Goal: Register for event/course

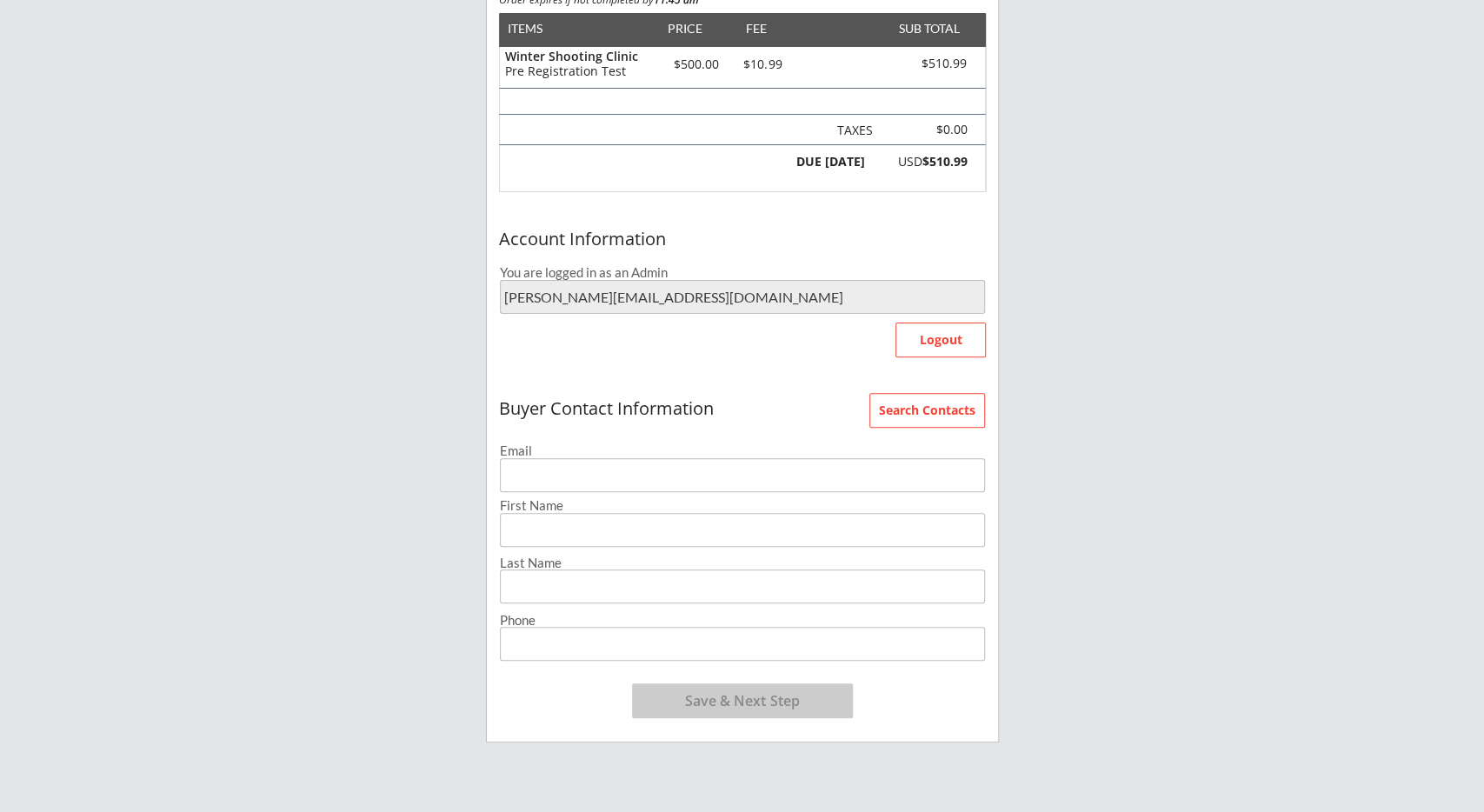
scroll to position [271, 0]
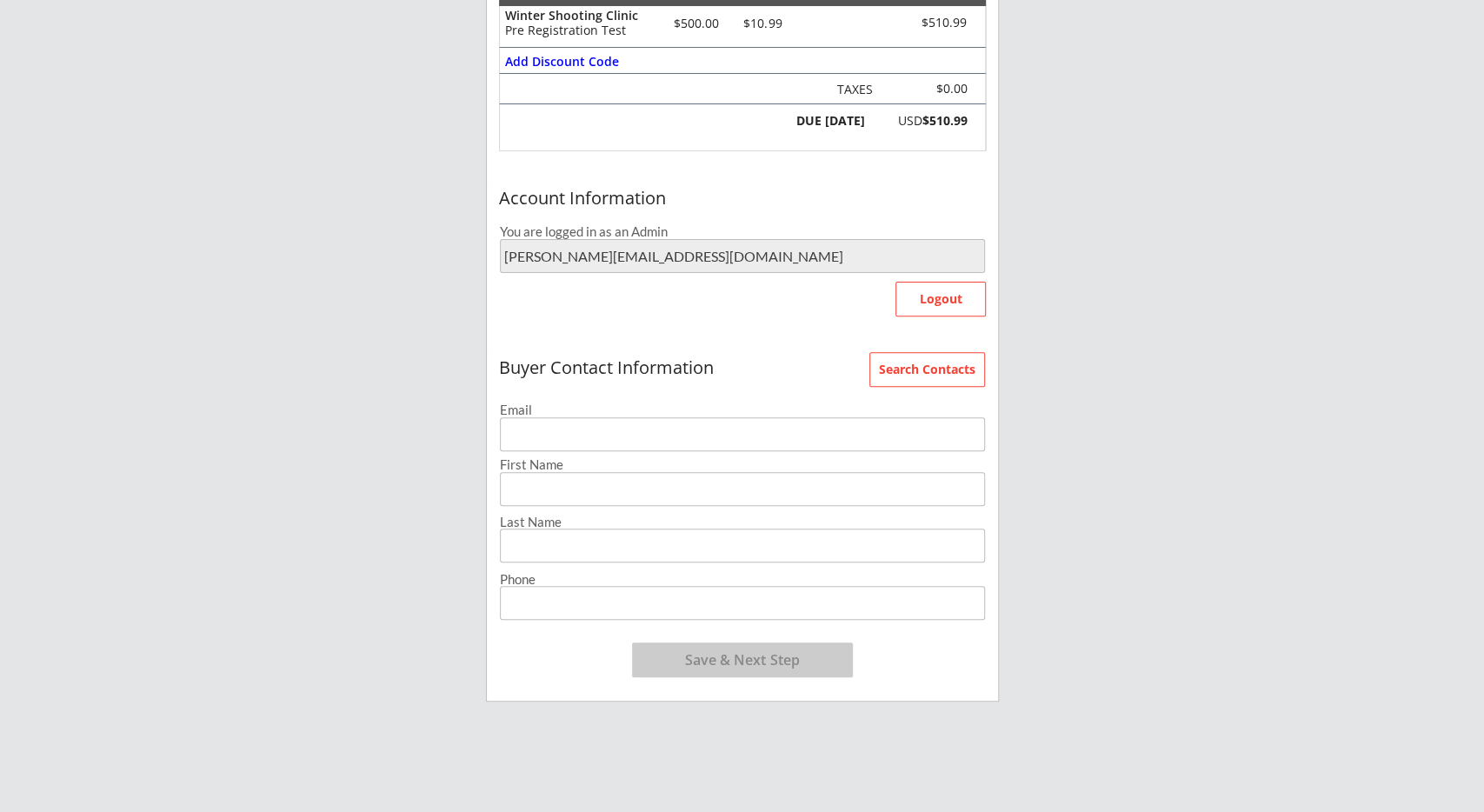
click at [551, 443] on input "email" at bounding box center [742, 433] width 485 height 34
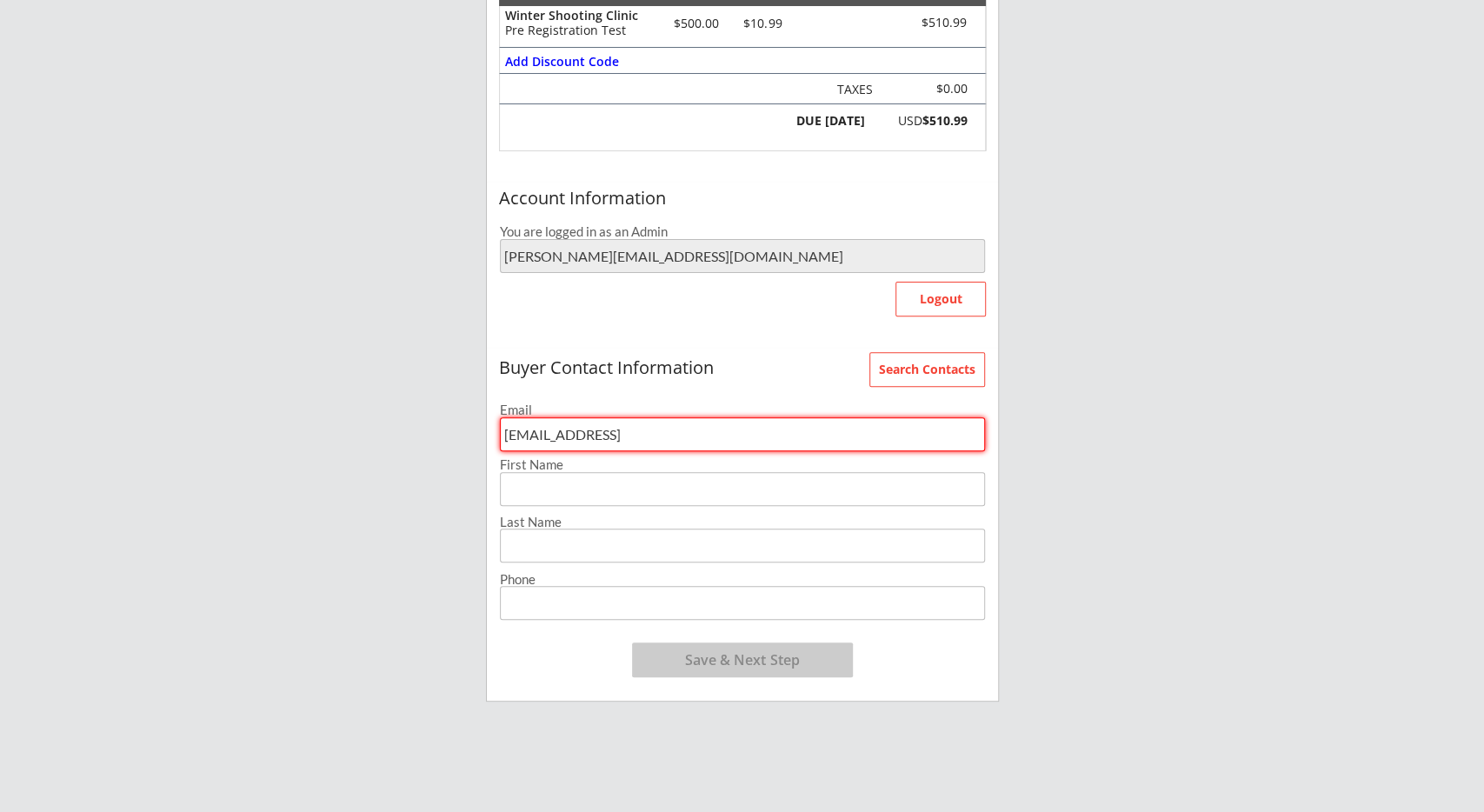
type input "ee@dd.dd"
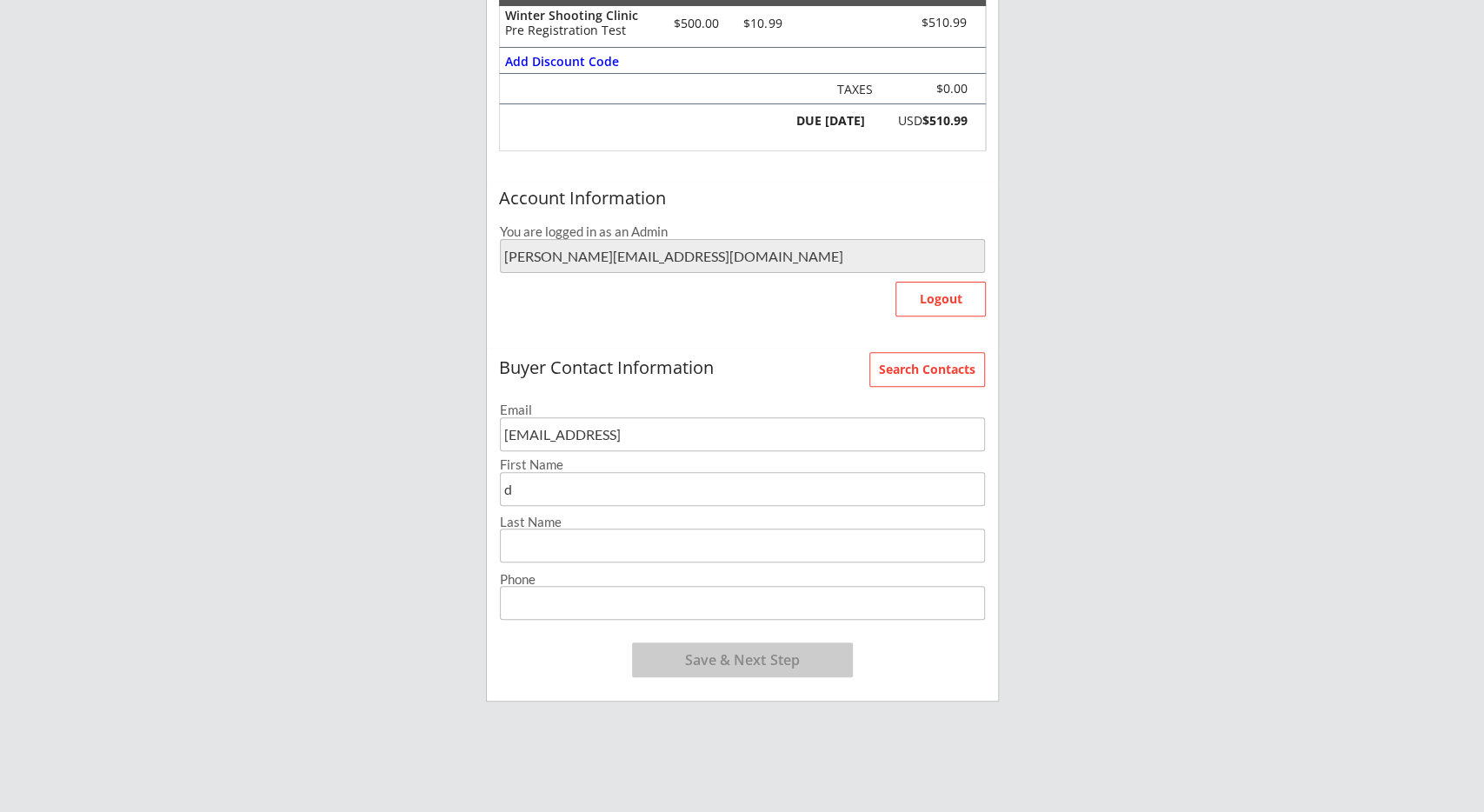
type input "d"
type input "(222) 222-2222"
click at [756, 654] on button "Save & Next Step" at bounding box center [743, 659] width 221 height 35
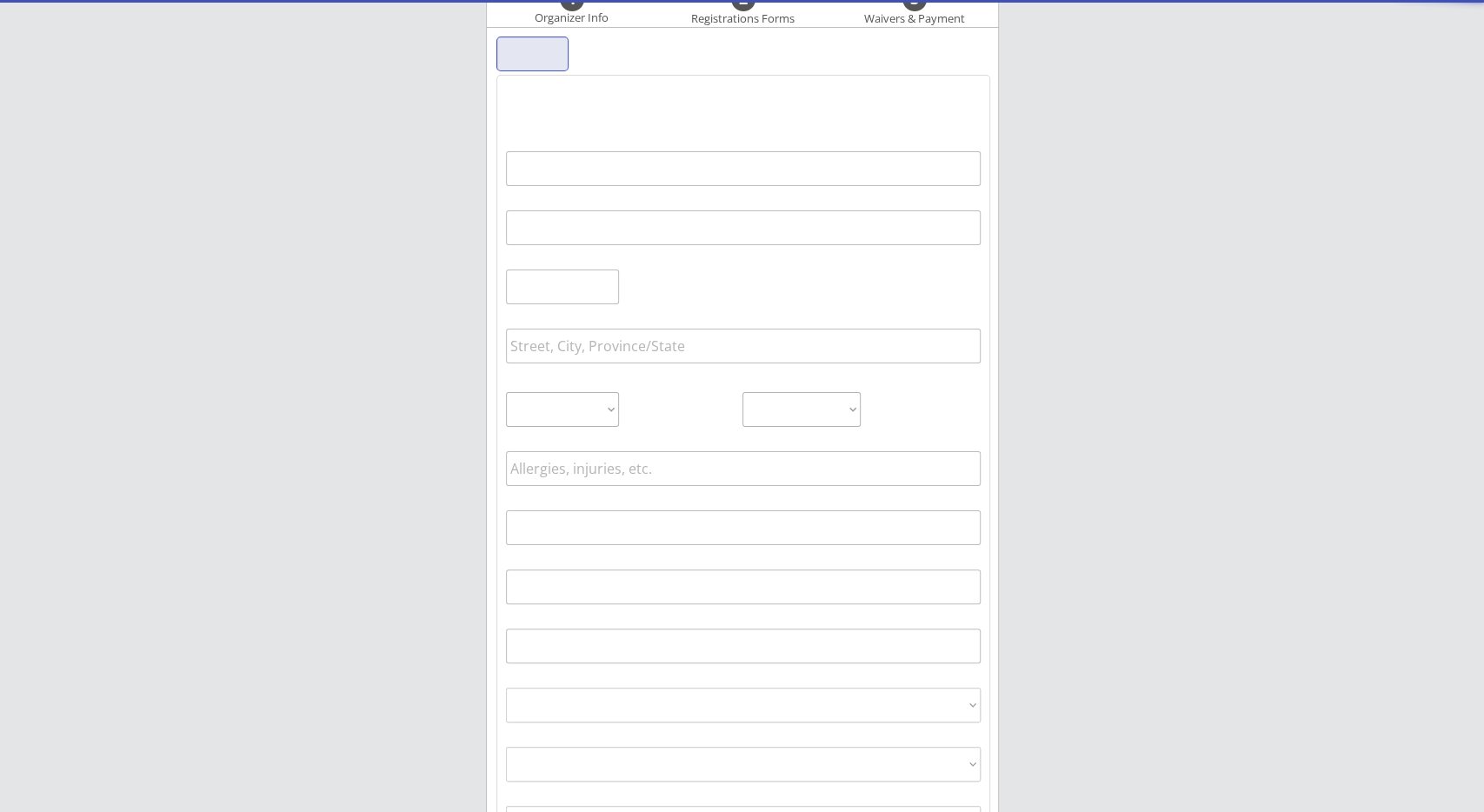
scroll to position [133, 0]
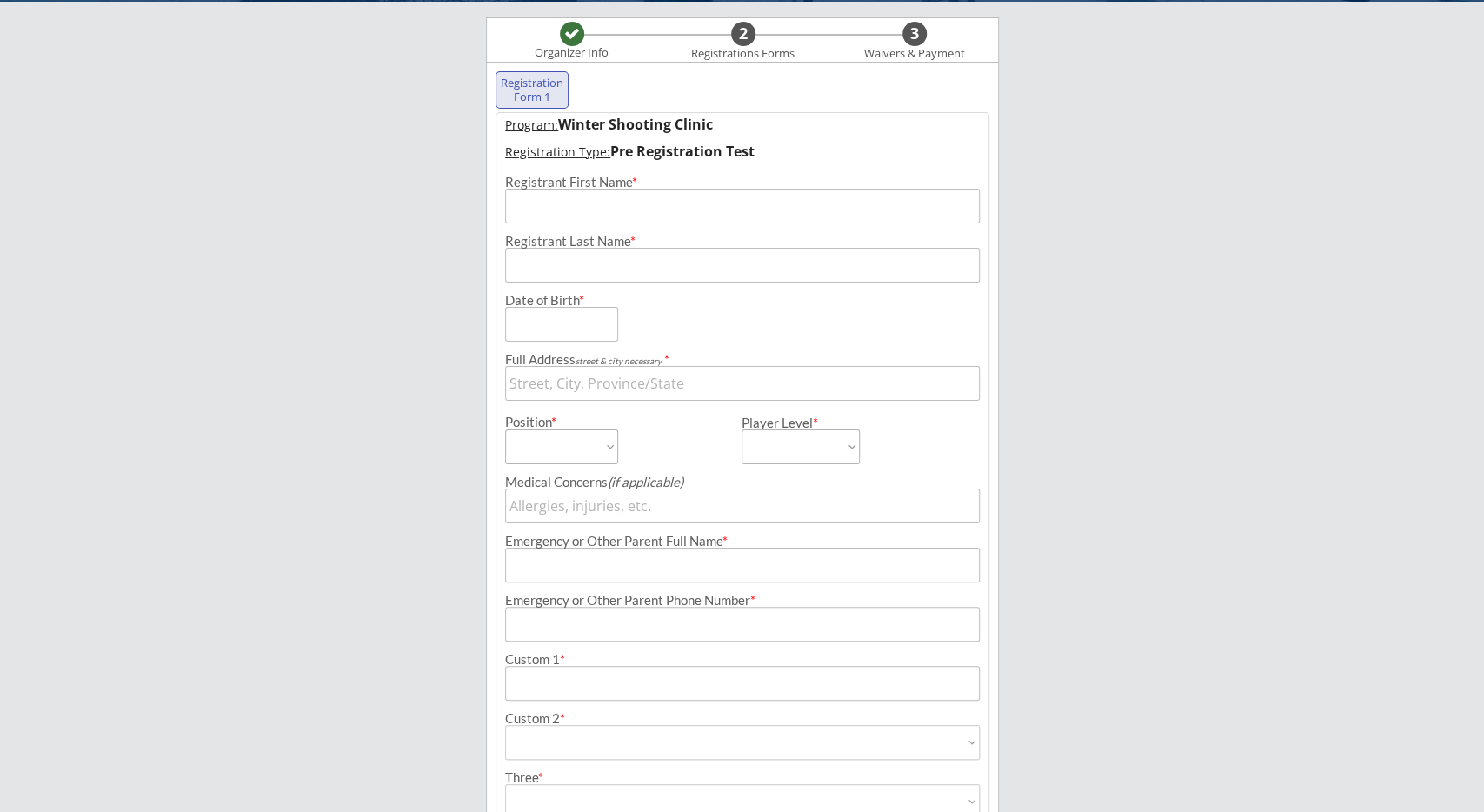
click at [617, 371] on input "input" at bounding box center [743, 383] width 476 height 35
paste input "[STREET_ADDRESS]"
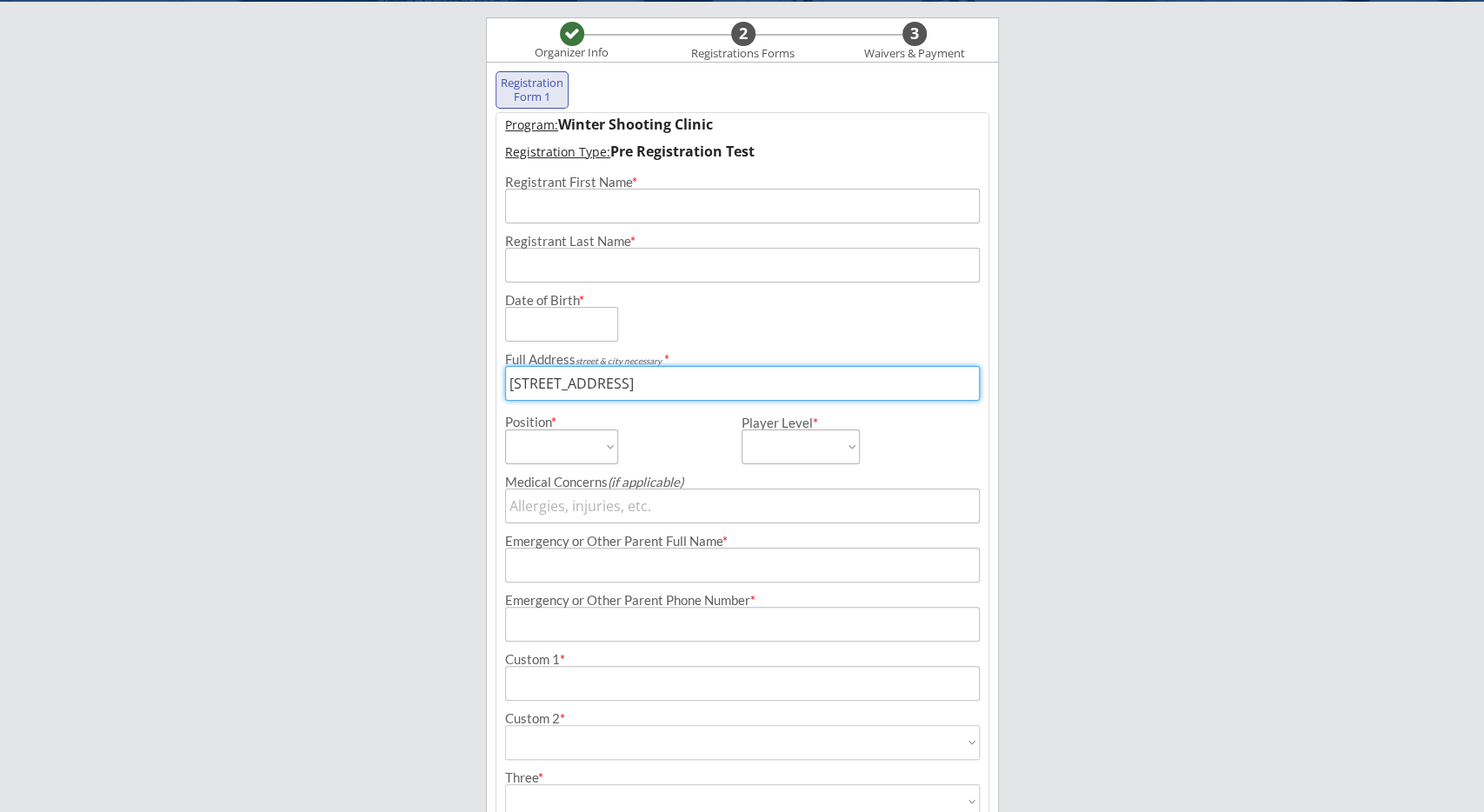
type input "116 Tuscany Ridge Crescent, Calgary"
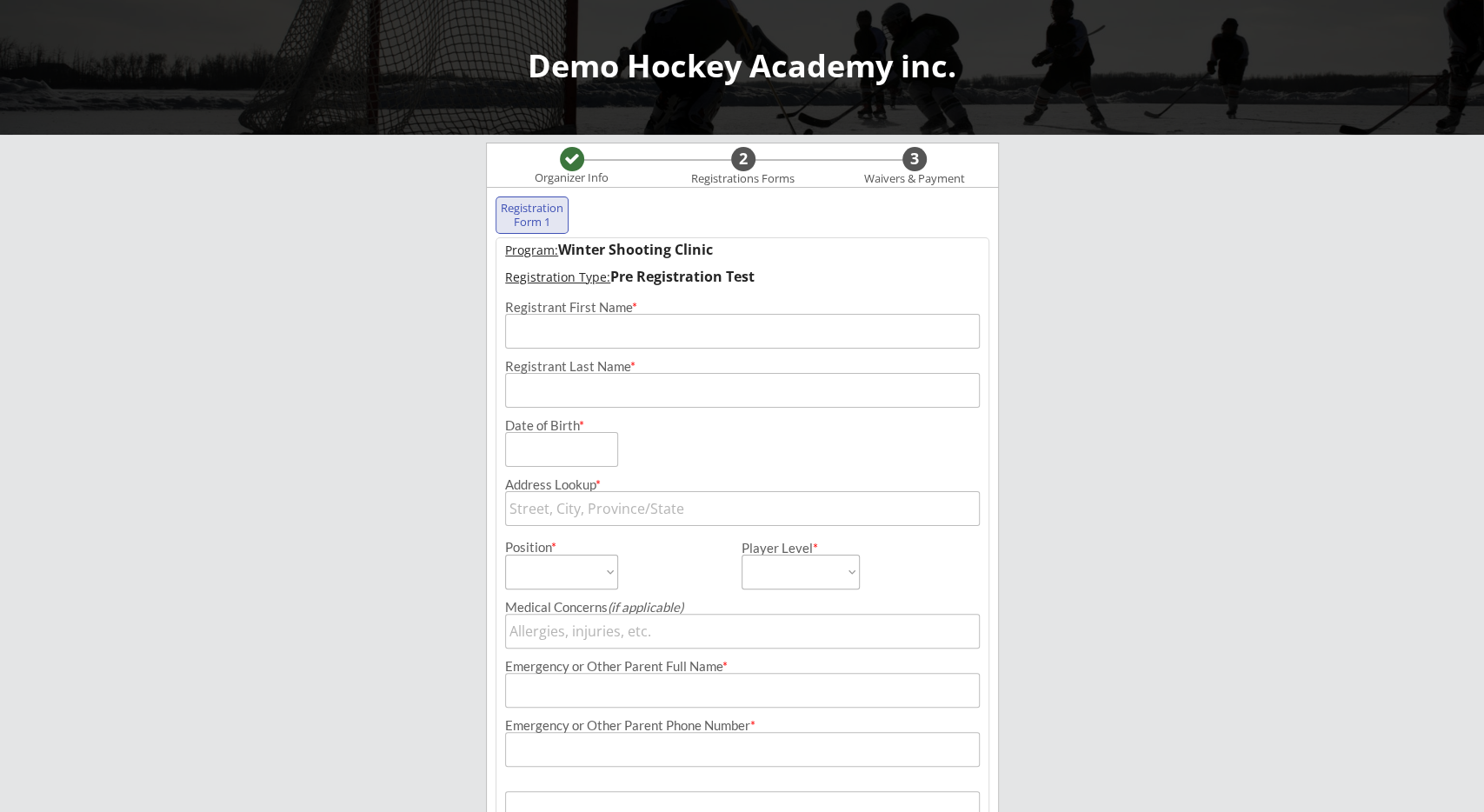
select select ""PLACEHOLDER_1427118222253""
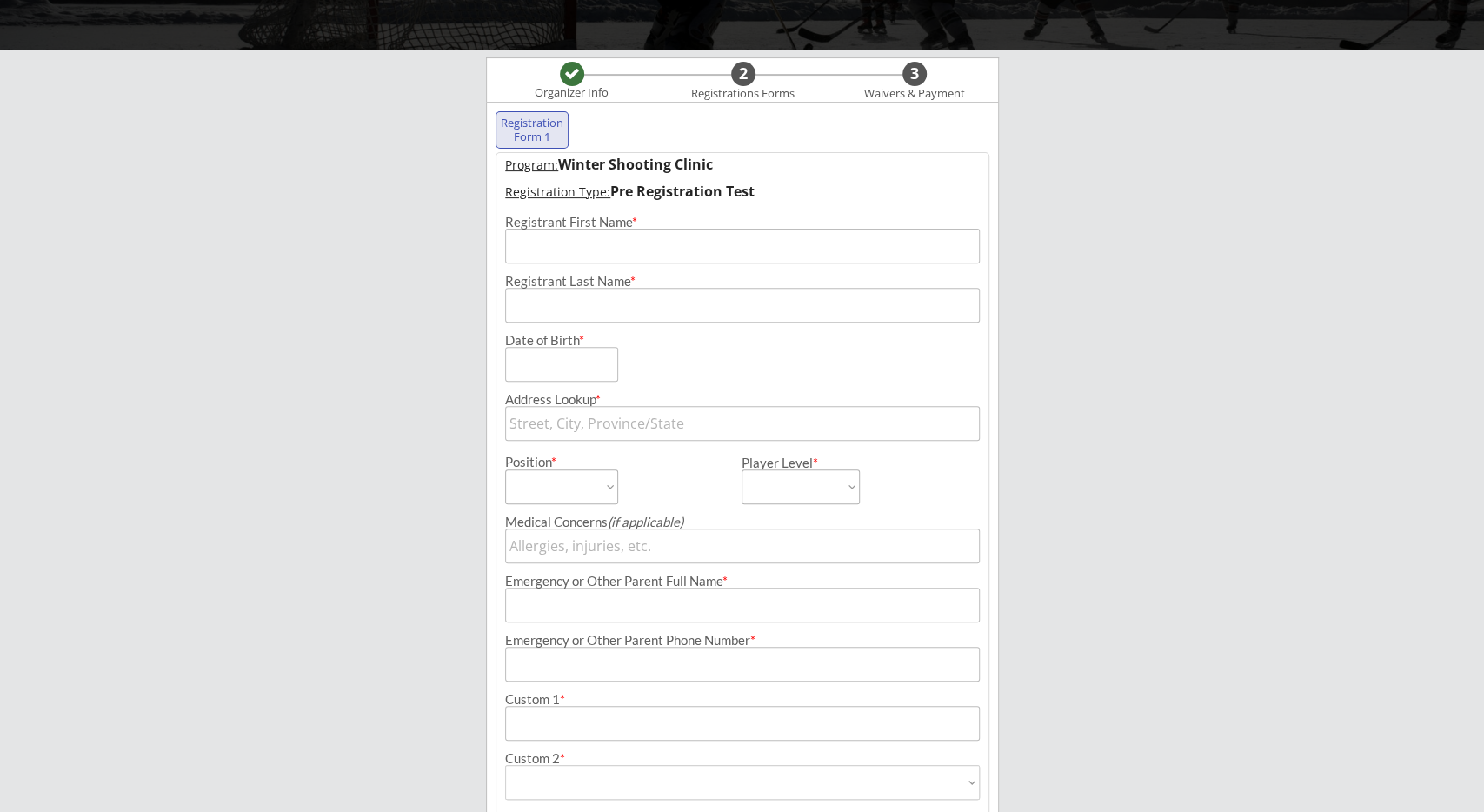
scroll to position [181, 0]
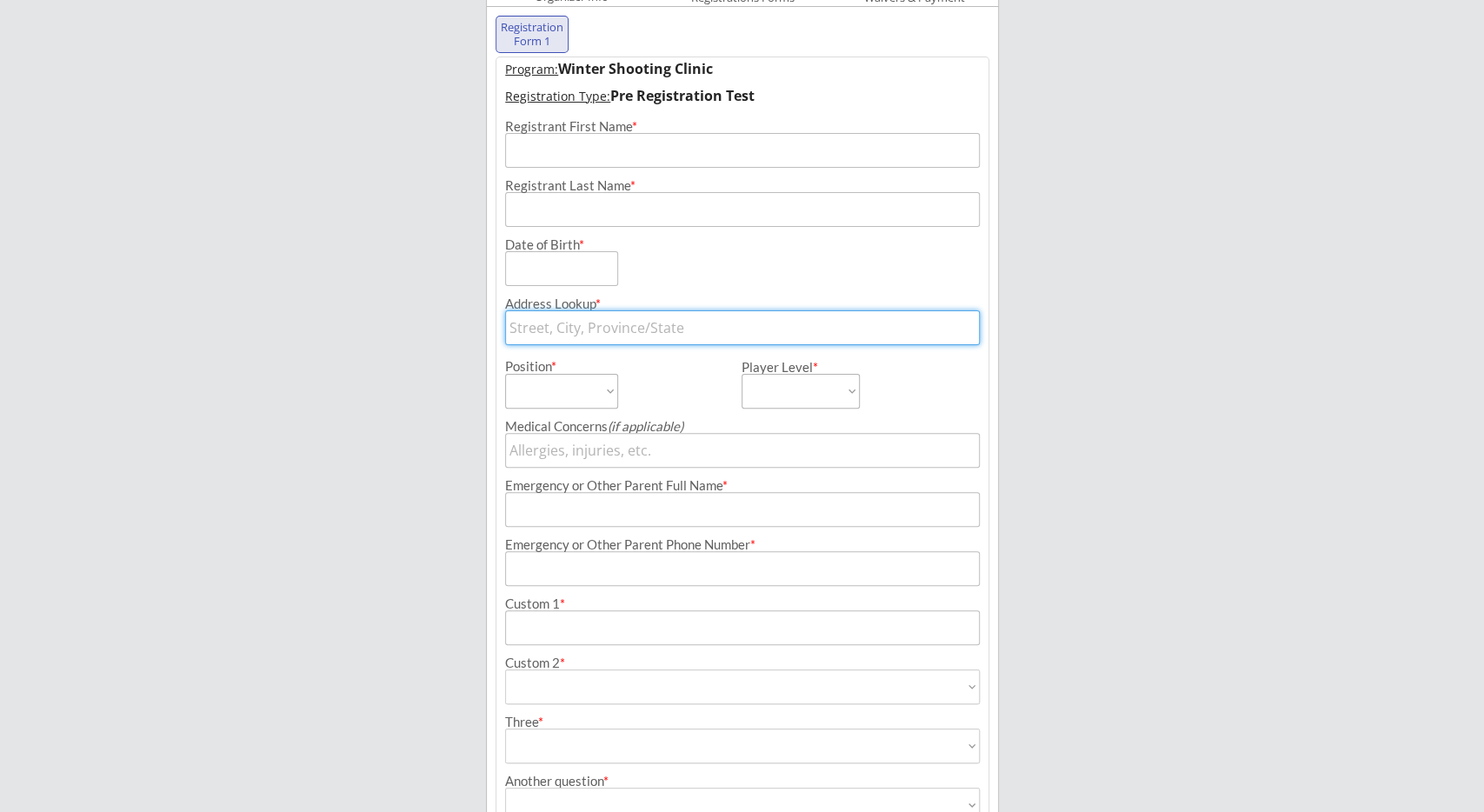
click at [614, 326] on input "text" at bounding box center [743, 328] width 476 height 35
paste input "[STREET_ADDRESS]"
type input "[STREET_ADDRESS]"
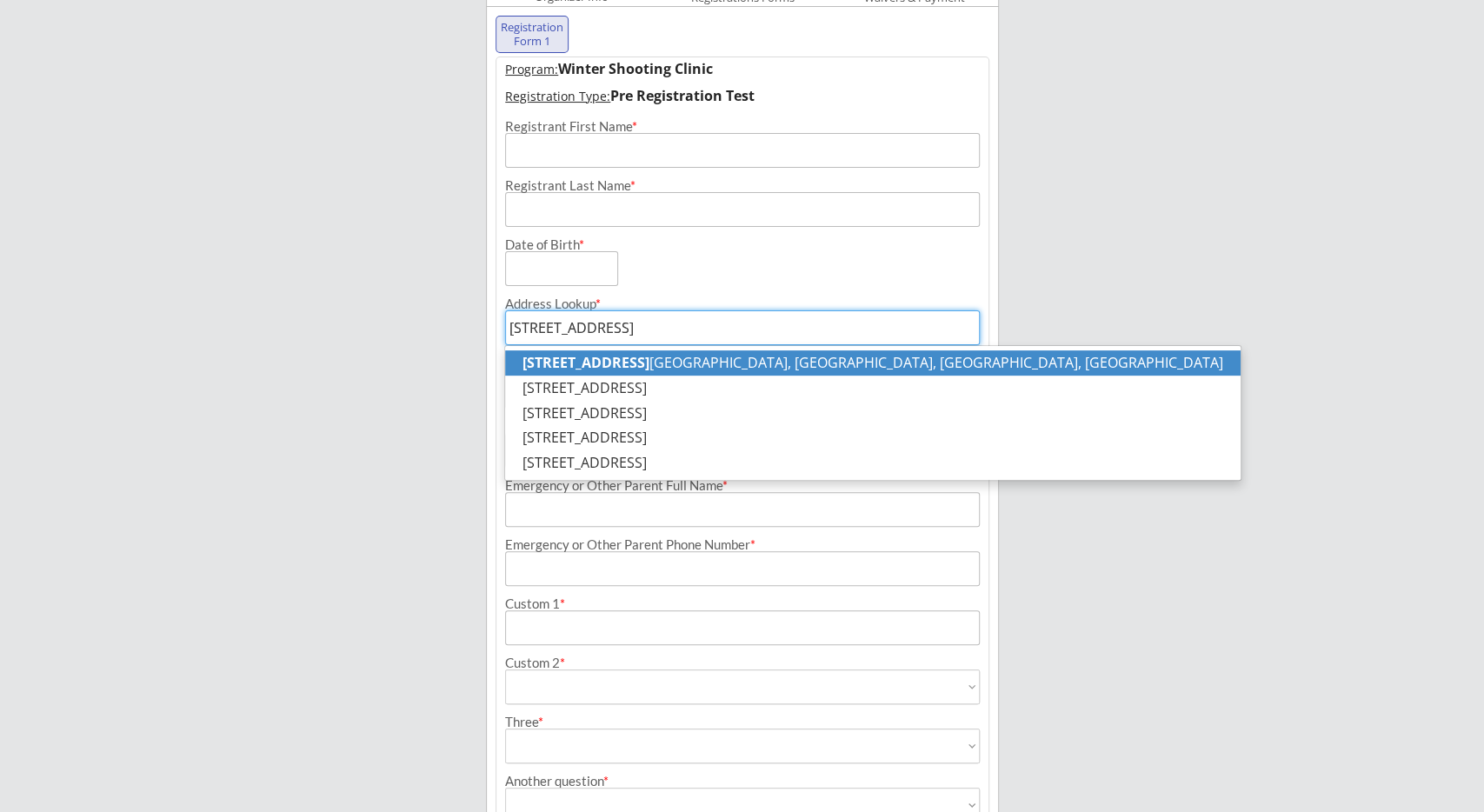
click at [650, 359] on strong "[STREET_ADDRESS]" at bounding box center [586, 362] width 127 height 19
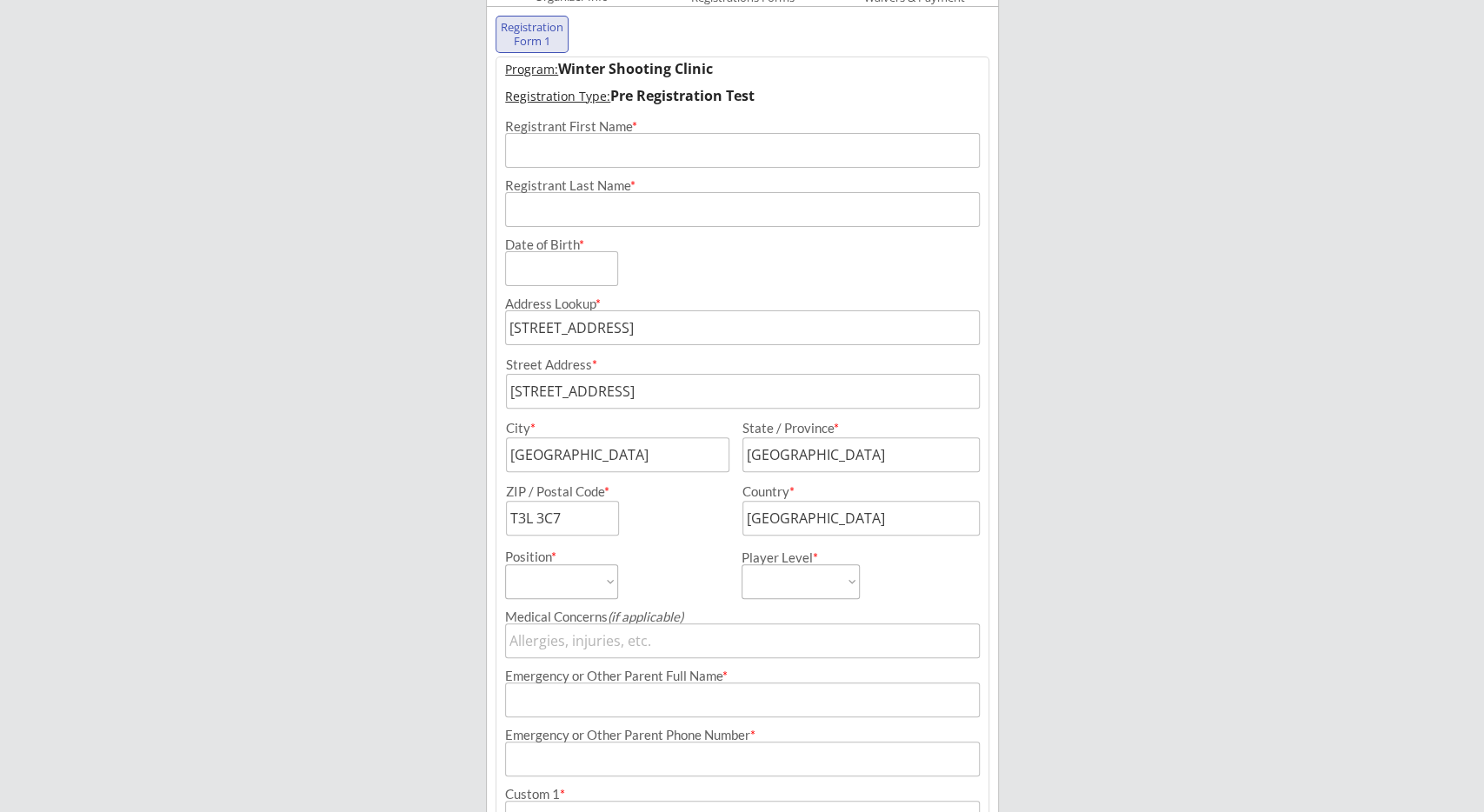
click at [689, 484] on div "Street Address * City * State / Province * ZIP / Postal Code * Country *" at bounding box center [743, 440] width 492 height 190
click at [710, 390] on input "input" at bounding box center [743, 391] width 475 height 35
click at [697, 418] on div "Street Address * City * State / Province * ZIP / Postal Code * Country *" at bounding box center [743, 440] width 492 height 190
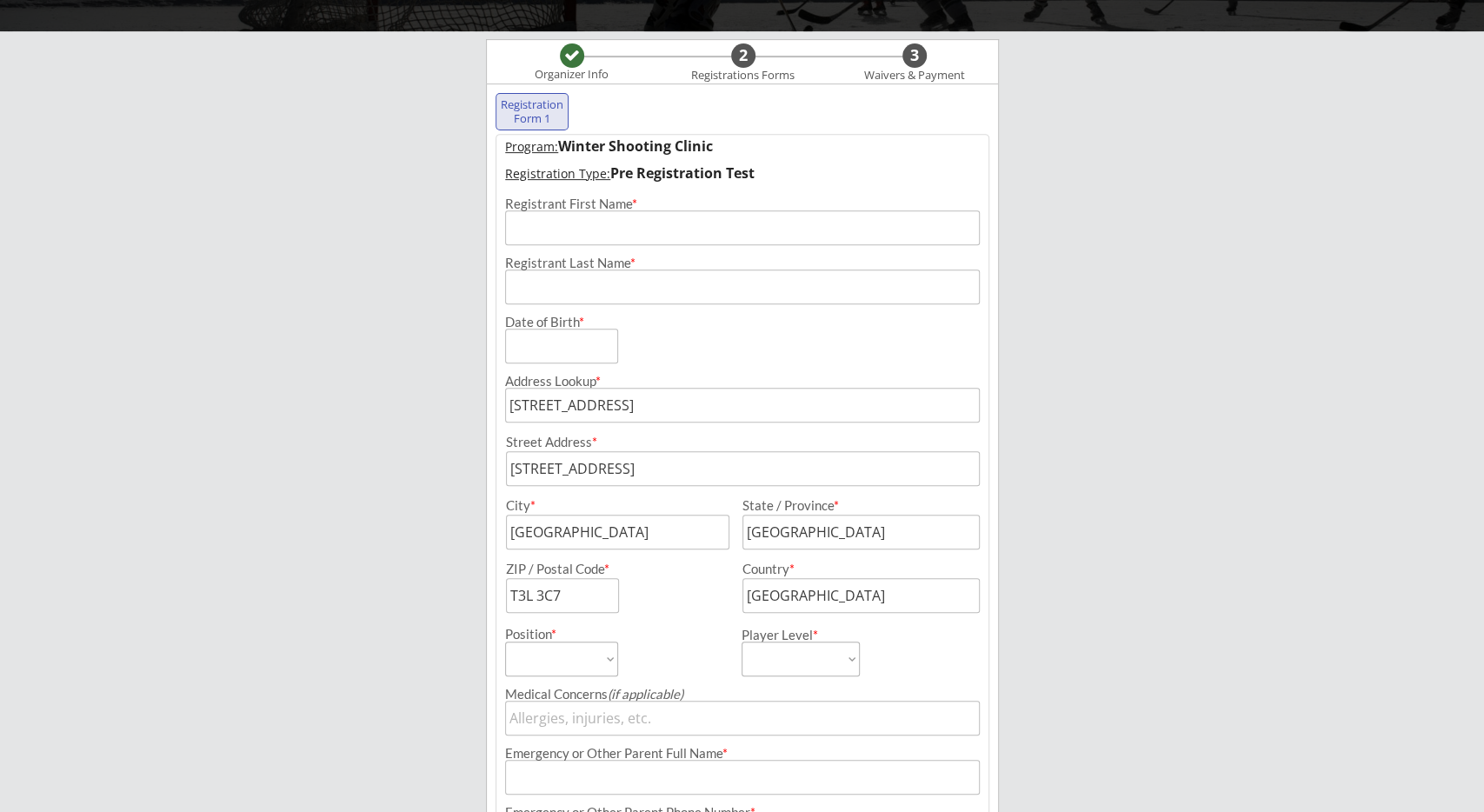
scroll to position [0, 0]
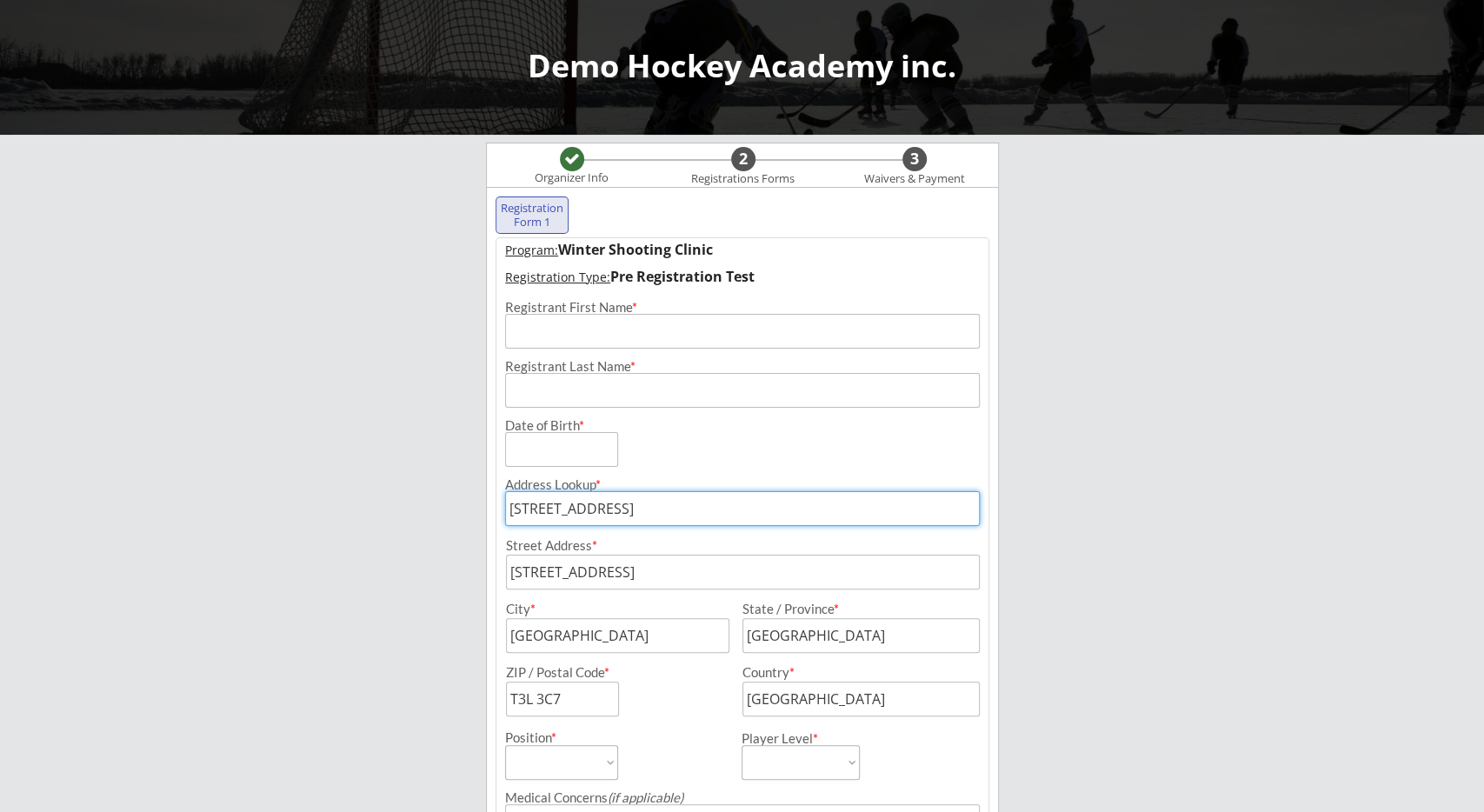
click at [645, 505] on input "[STREET_ADDRESS]" at bounding box center [743, 508] width 476 height 35
paste input "[GEOGRAPHIC_DATA], MT 59230, [GEOGRAPHIC_DATA]"
type input "[GEOGRAPHIC_DATA], MT 59230, [GEOGRAPHIC_DATA]"
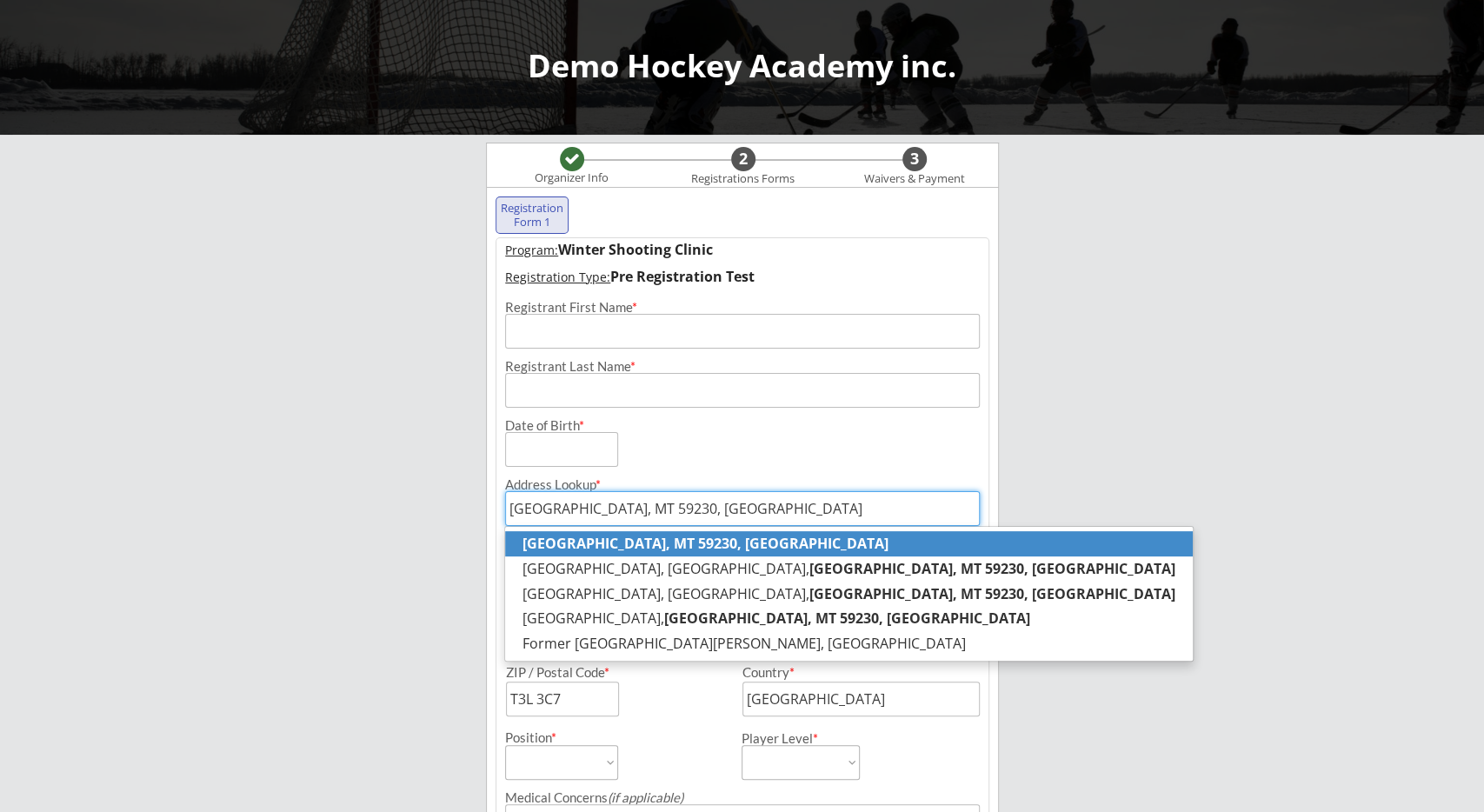
click at [672, 541] on strong "[GEOGRAPHIC_DATA], MT 59230, [GEOGRAPHIC_DATA]" at bounding box center [705, 543] width 366 height 19
type input "[GEOGRAPHIC_DATA]"
type input "[US_STATE]"
type input "59230"
type input "[GEOGRAPHIC_DATA]"
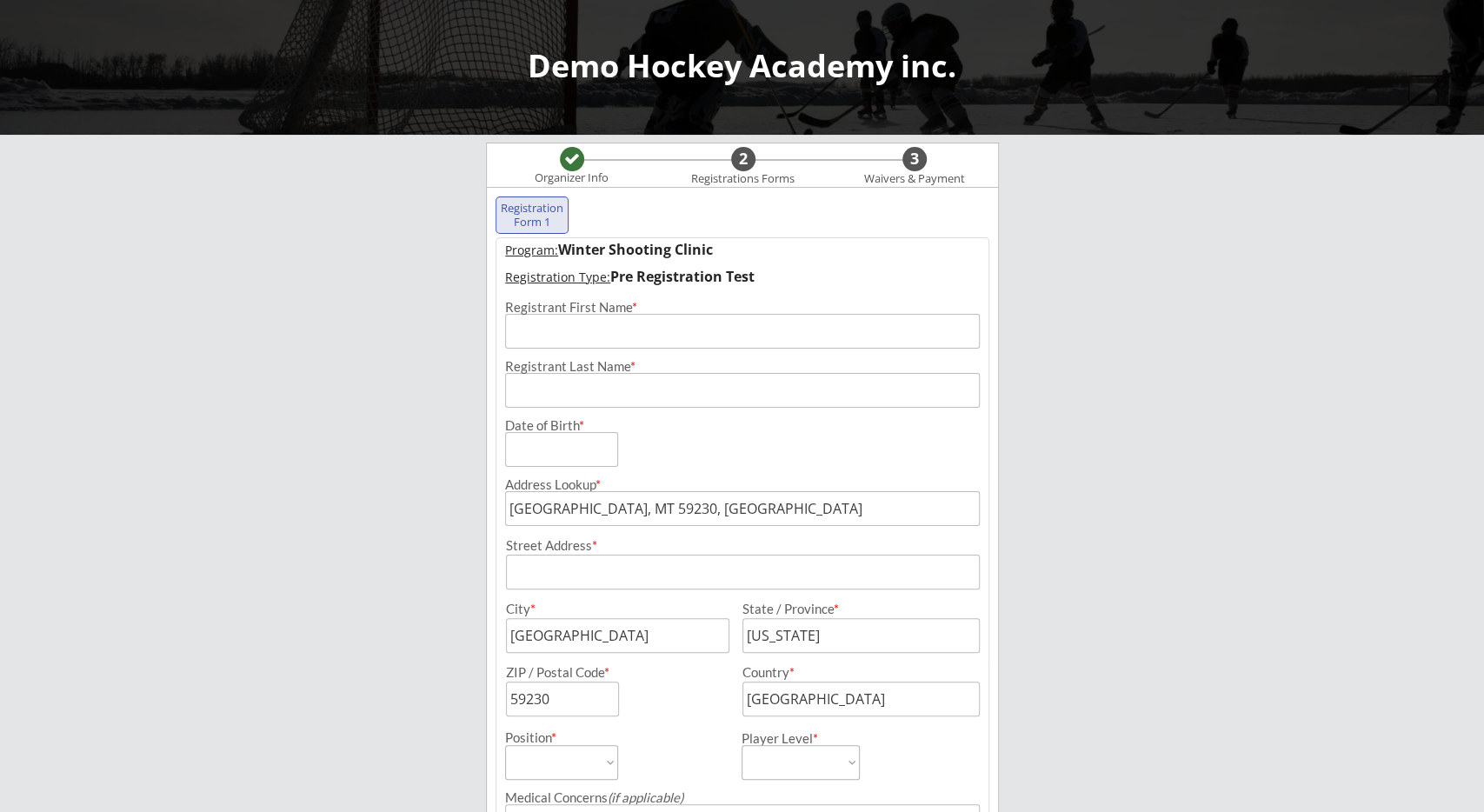
click at [708, 419] on div "Date of Birth *" at bounding box center [618, 443] width 226 height 48
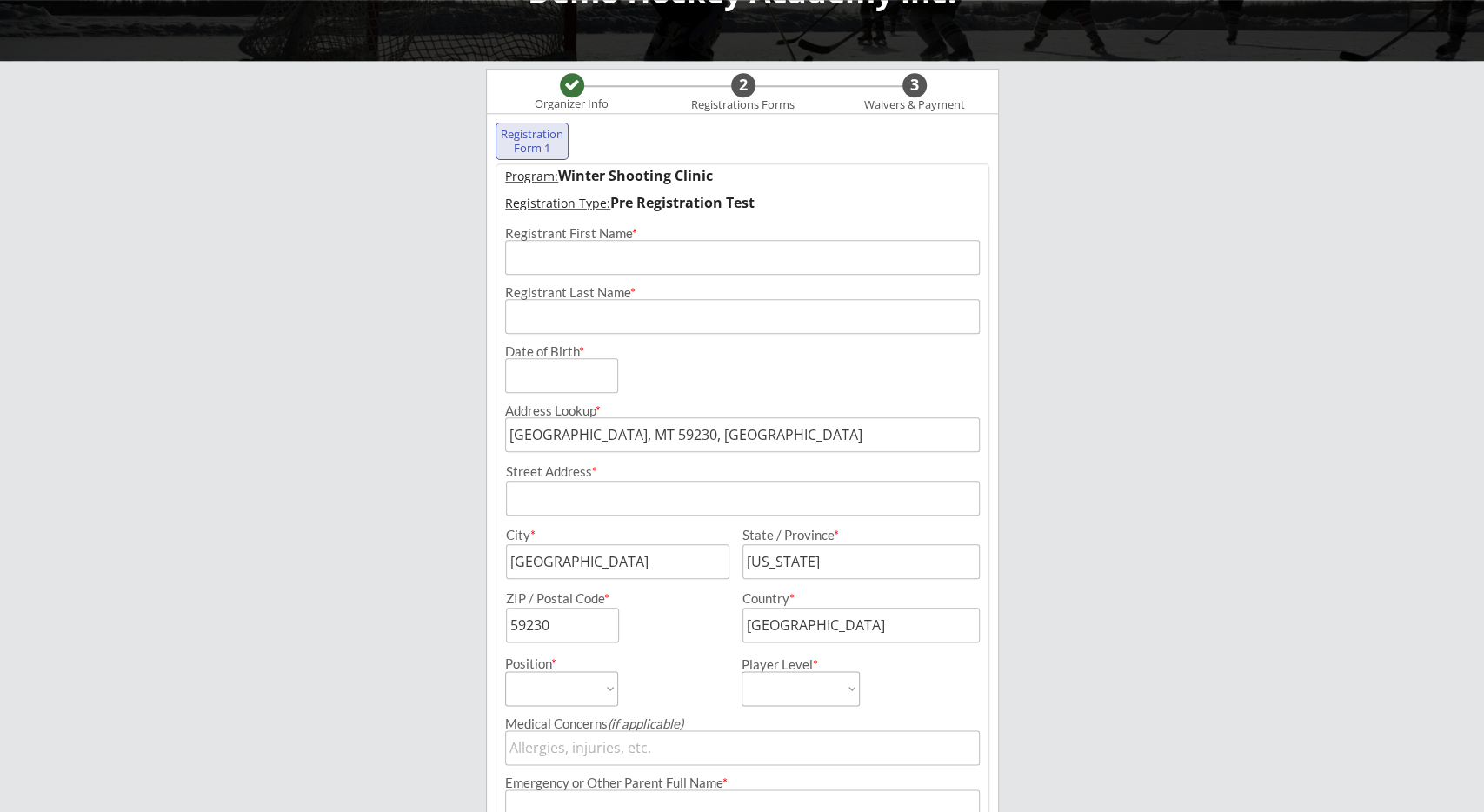
scroll to position [181, 0]
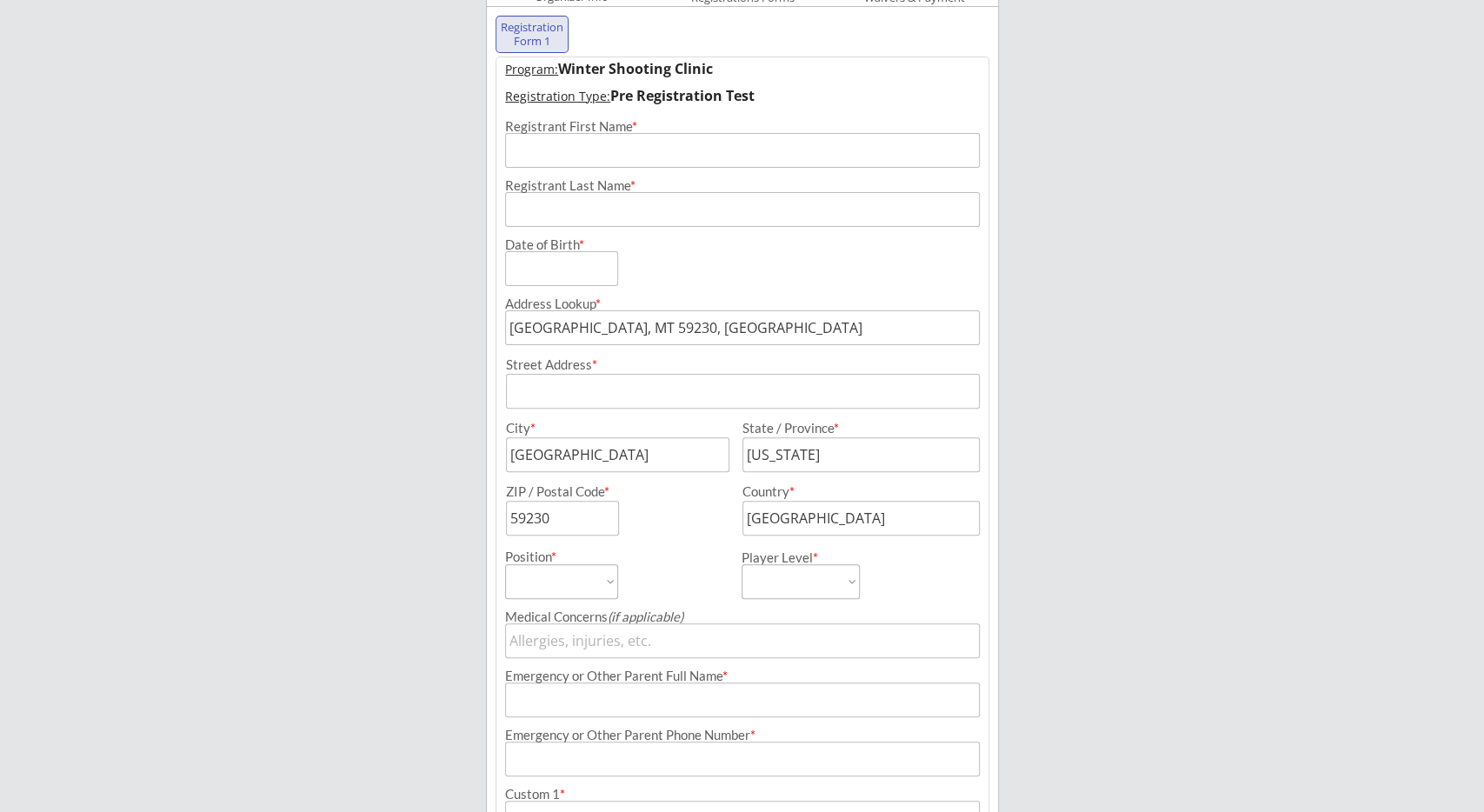
click at [687, 336] on input "[GEOGRAPHIC_DATA], MT 59230, [GEOGRAPHIC_DATA]" at bounding box center [743, 328] width 476 height 35
paste input "[STREET_ADDRESS]"
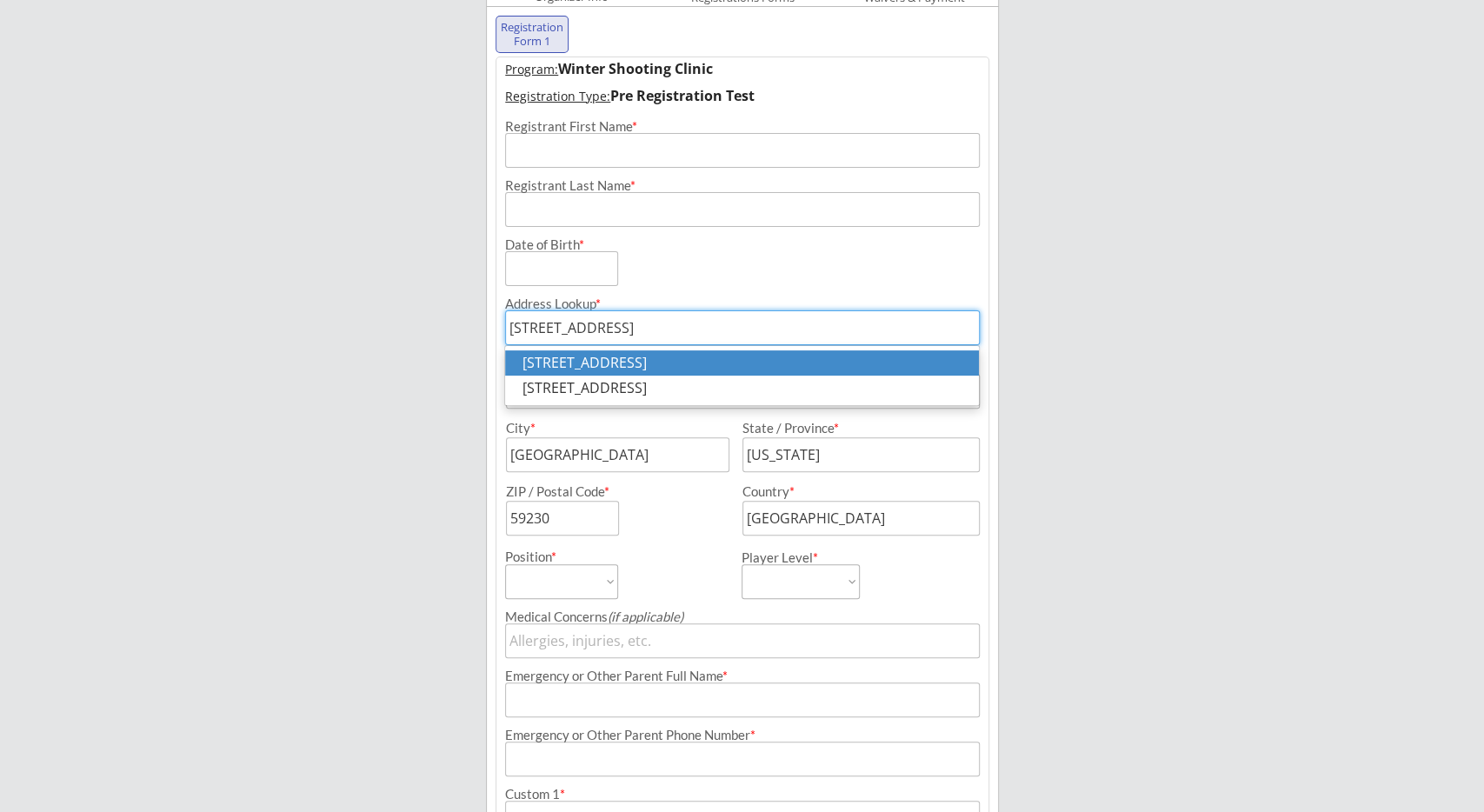
click at [714, 355] on p "[STREET_ADDRESS]" at bounding box center [742, 363] width 474 height 25
type input "[STREET_ADDRESS]"
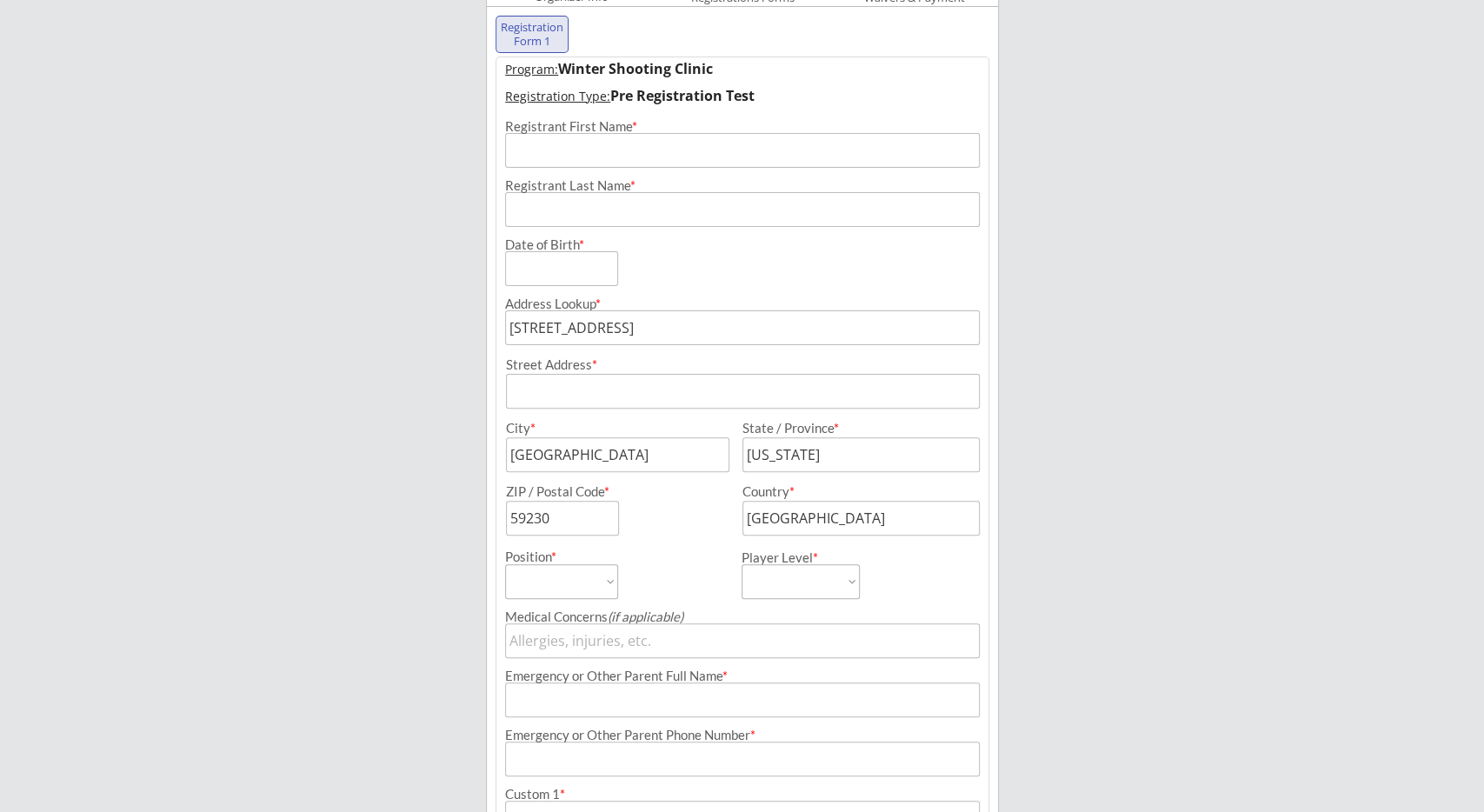
type input "[STREET_ADDRESS]"
type input "[GEOGRAPHIC_DATA]"
type input "T2X 3B5"
type input "[GEOGRAPHIC_DATA]"
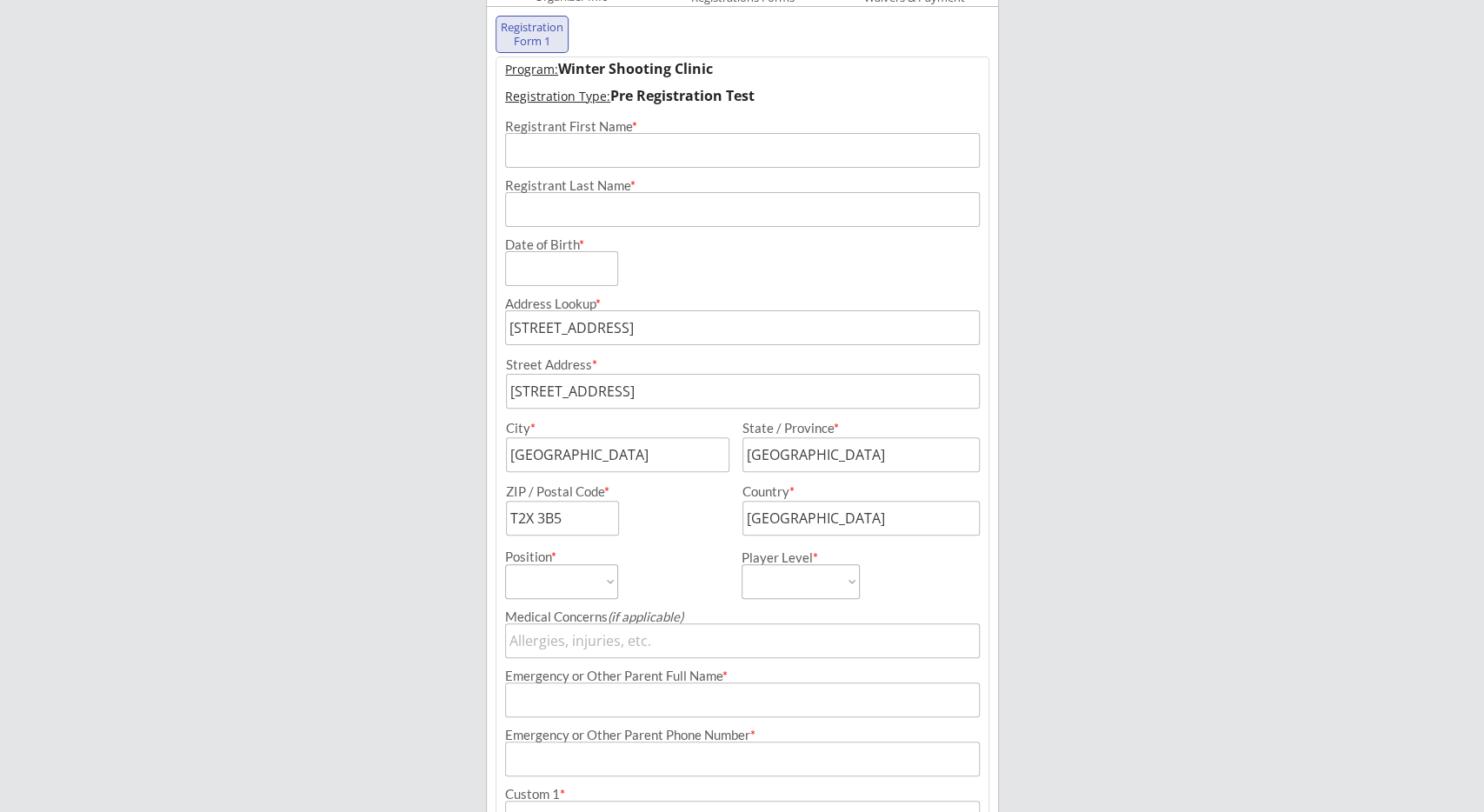
type input "[STREET_ADDRESS]"
click at [734, 290] on div "Address Lookup * [STREET_ADDRESS] [STREET_ADDRESS][GEOGRAPHIC_DATA] Address * C…" at bounding box center [742, 411] width 493 height 250
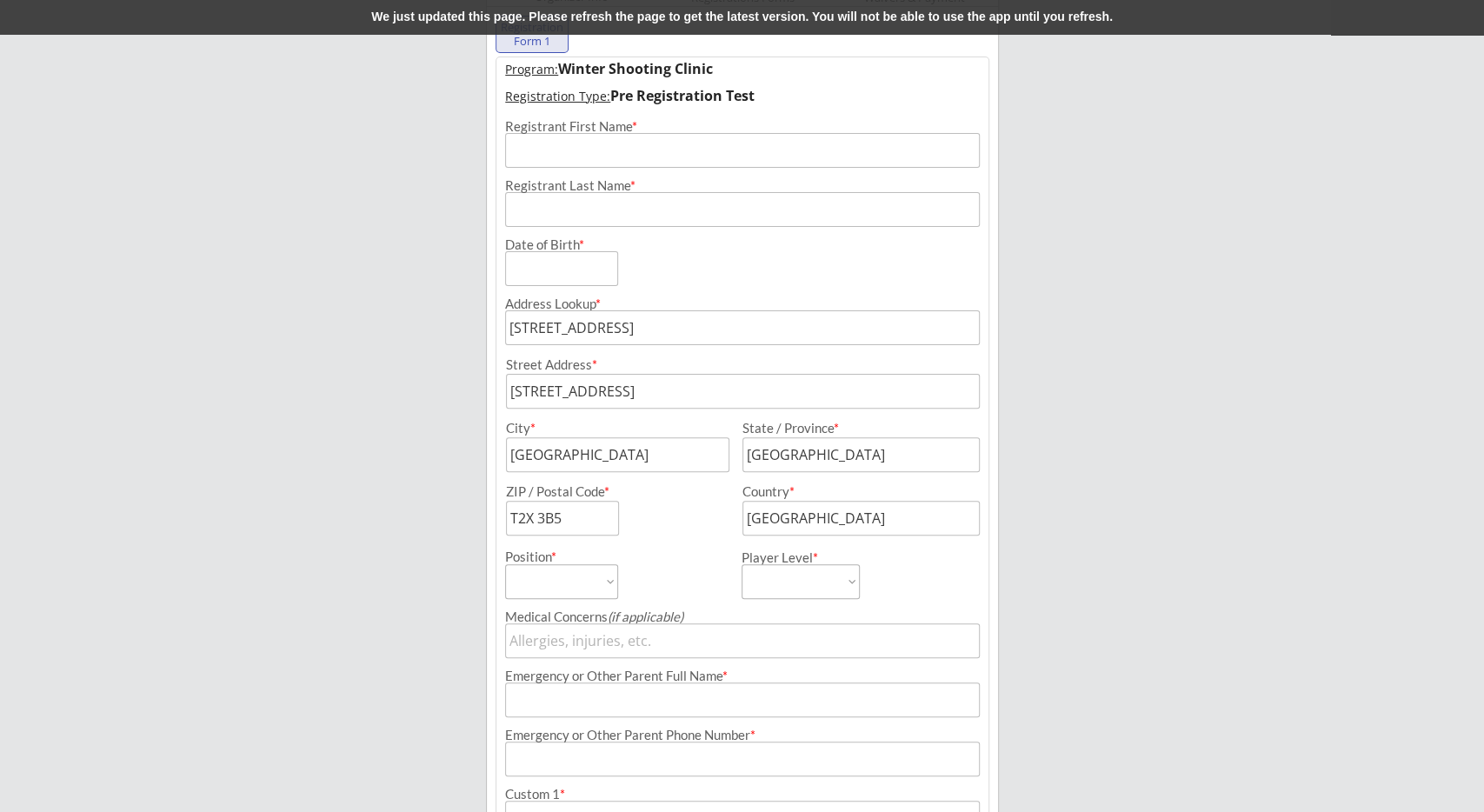
click at [469, 283] on div "Demo Hockey Academy inc. Organizer Info 2 Registrations Forms 3 Waivers & Payme…" at bounding box center [742, 493] width 1484 height 1348
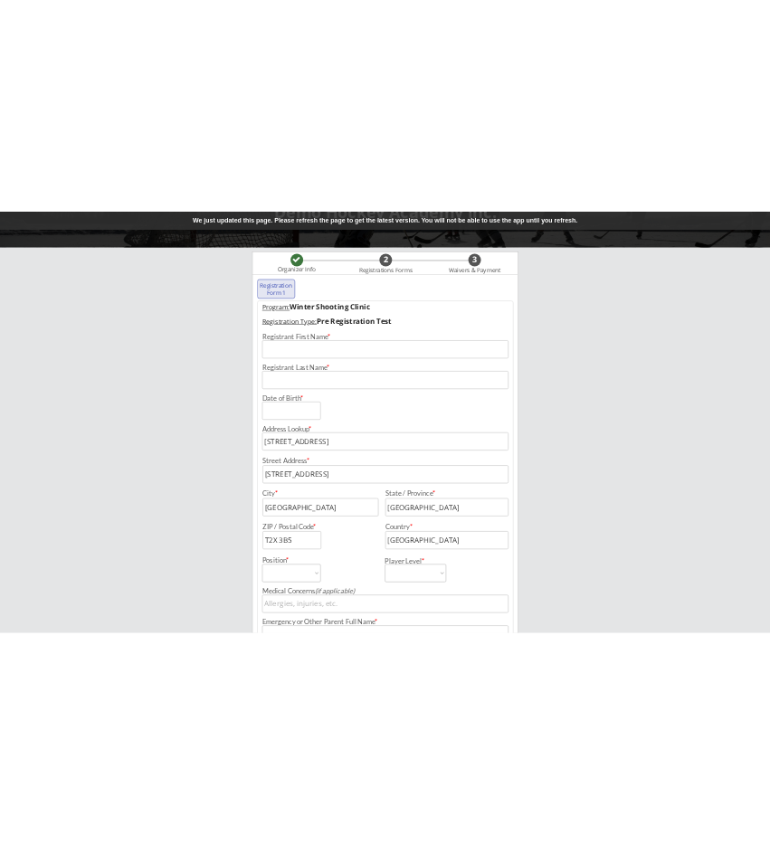
scroll to position [0, 0]
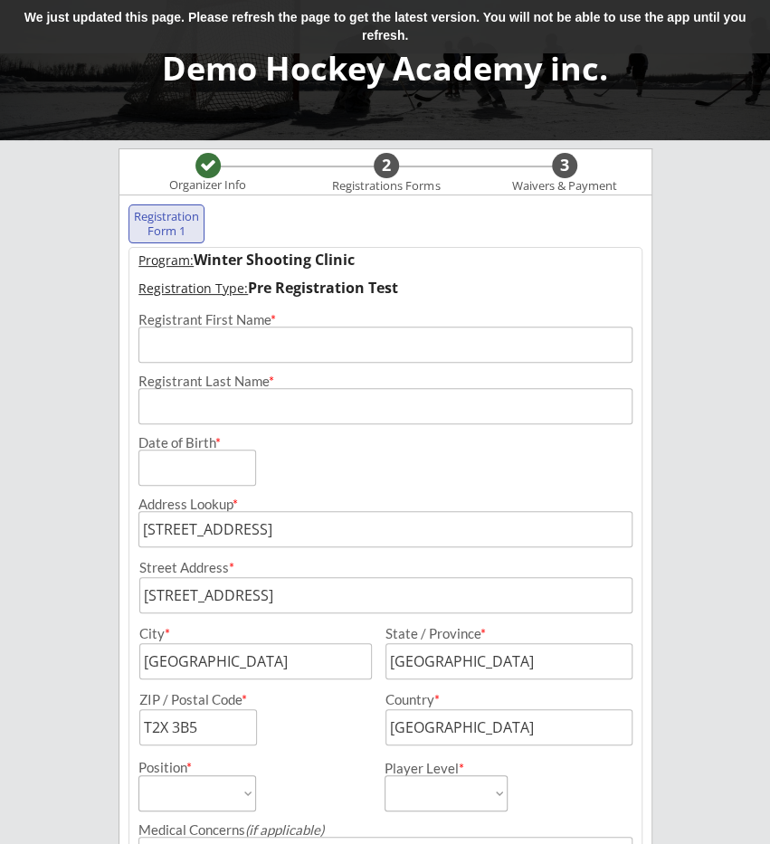
click at [54, 310] on div "Demo Hockey Academy inc. Organizer Info 2 Registrations Forms 3 Waivers & Payme…" at bounding box center [385, 746] width 770 height 1493
click at [95, 305] on div "Demo Hockey Academy inc. Organizer Info 2 Registrations Forms 3 Waivers & Payme…" at bounding box center [385, 746] width 770 height 1493
click at [323, 22] on div "We just updated this page. Please refresh the page to get the latest version. Y…" at bounding box center [385, 26] width 770 height 53
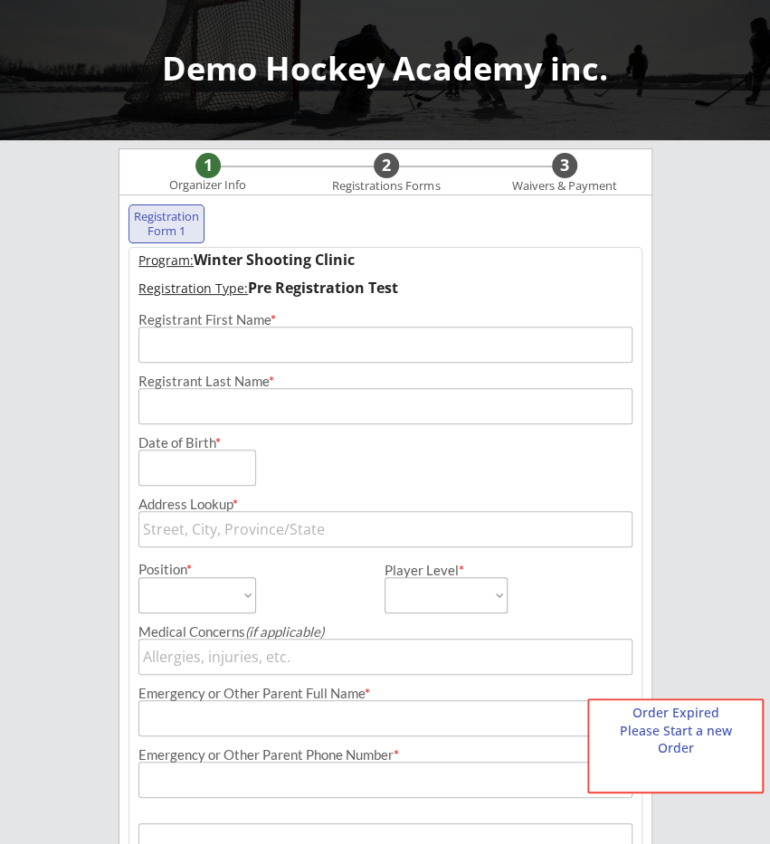
select select ""PLACEHOLDER_1427118222253""
click at [114, 381] on div "Demo Hockey Academy inc. Organizer Info 2 Registrations Forms 3 Waivers & Payme…" at bounding box center [385, 647] width 770 height 1295
click at [120, 404] on div "Registration Form 1 Program: Winter Shooting Clinic Registration Type: Pre Regi…" at bounding box center [385, 669] width 534 height 950
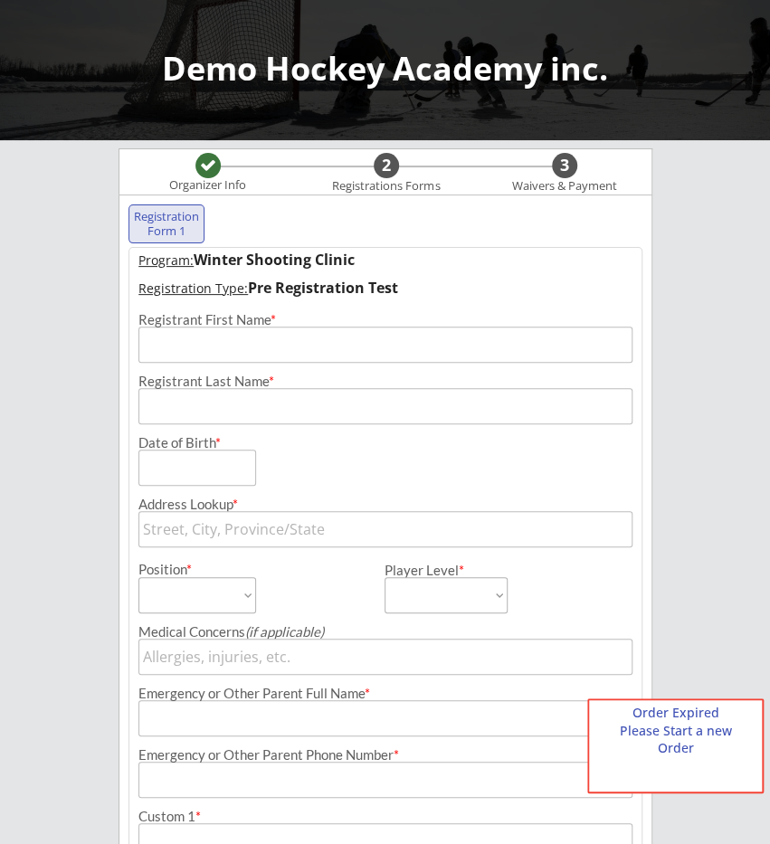
click at [229, 179] on div "Organizer Info" at bounding box center [207, 185] width 99 height 14
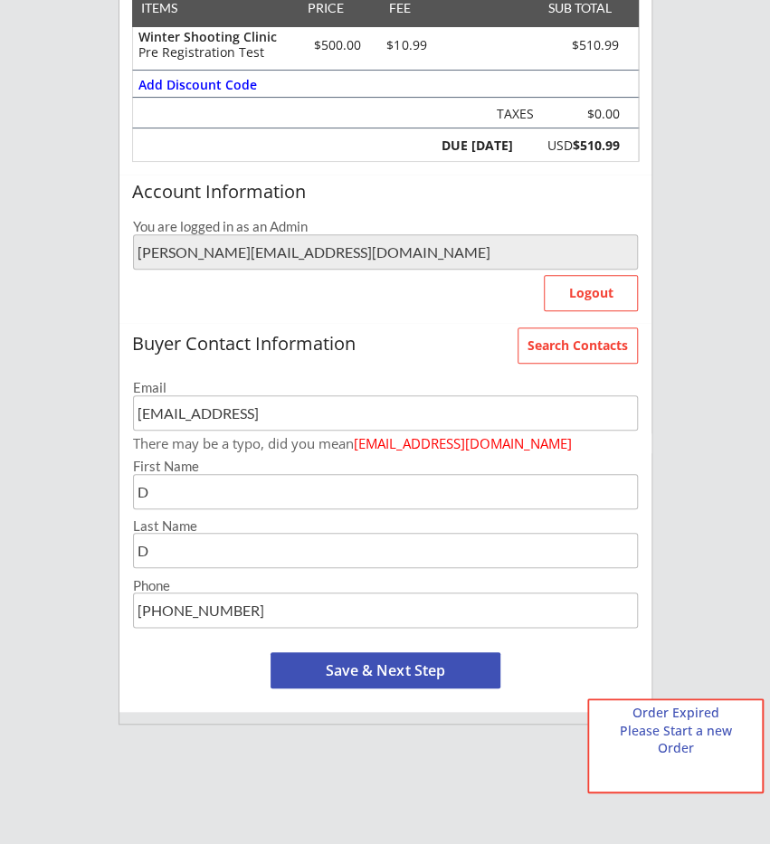
scroll to position [282, 0]
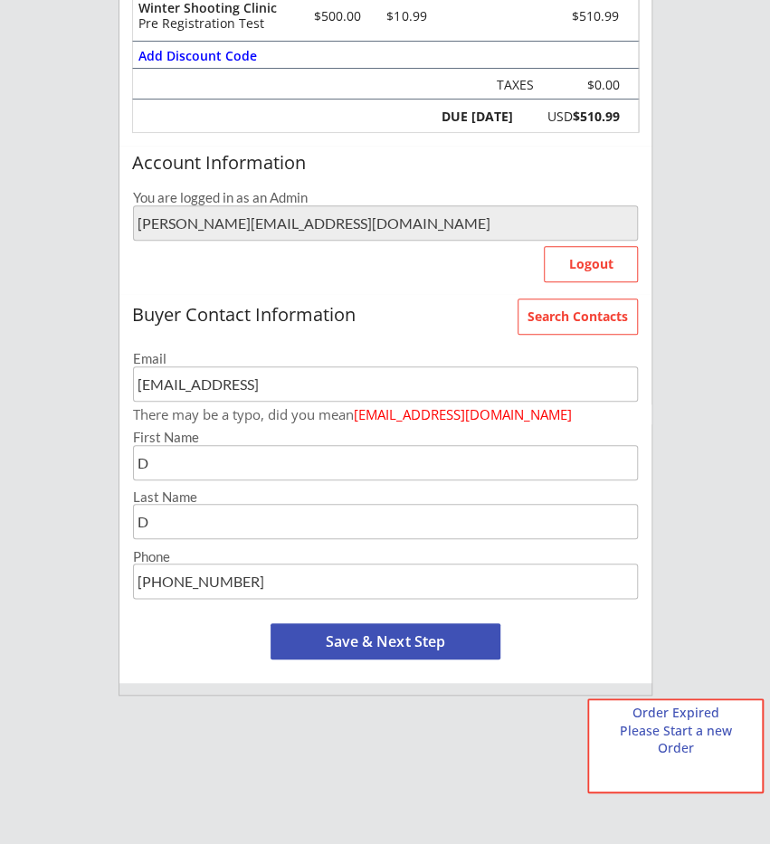
click at [118, 405] on div "Order Summary Order expires if not completed by 11:45 am ITEMS PRICE FEE SUB TO…" at bounding box center [385, 303] width 534 height 783
click at [595, 294] on div "Search Contacts Buyer Contact Information Email ee@dd.dd There may be a typo, d…" at bounding box center [385, 488] width 532 height 389
click at [591, 307] on button "Search Contacts" at bounding box center [577, 316] width 120 height 36
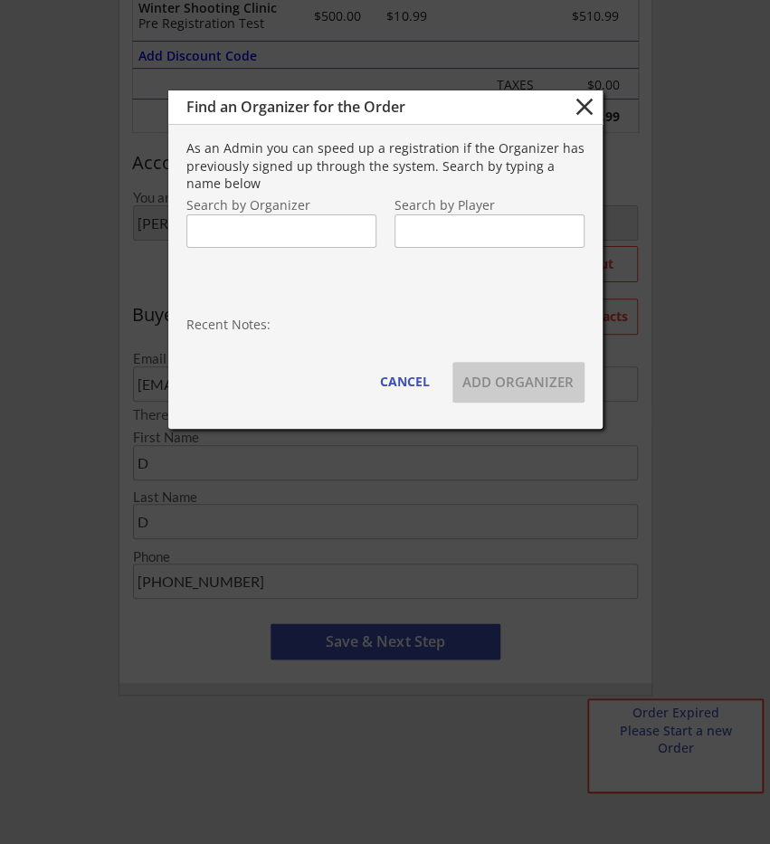
click at [298, 234] on input "text" at bounding box center [281, 230] width 190 height 33
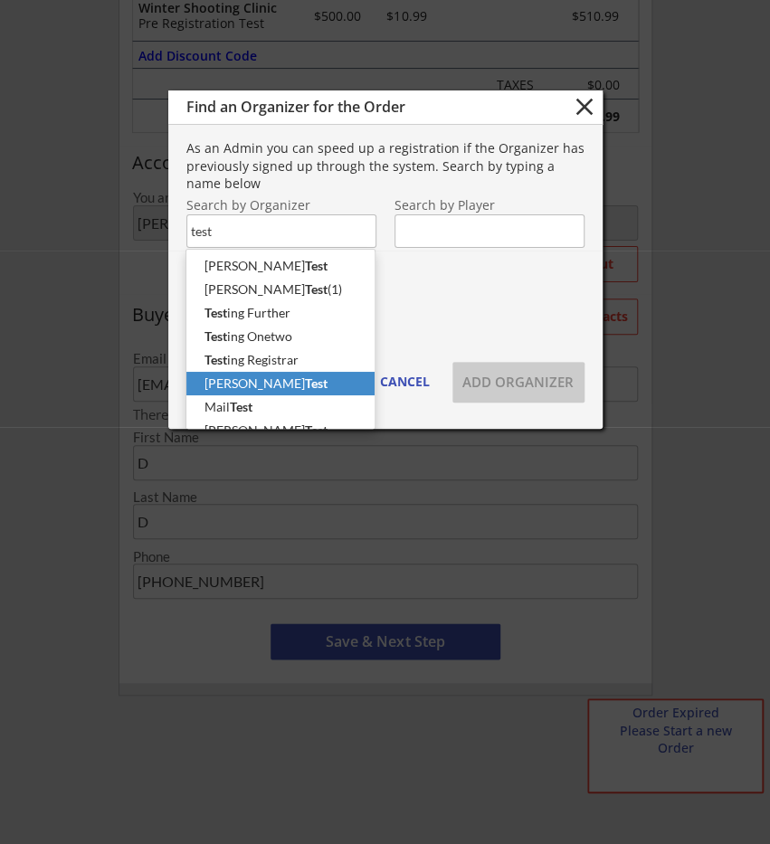
click at [306, 383] on p "Geoff Test" at bounding box center [280, 384] width 188 height 24
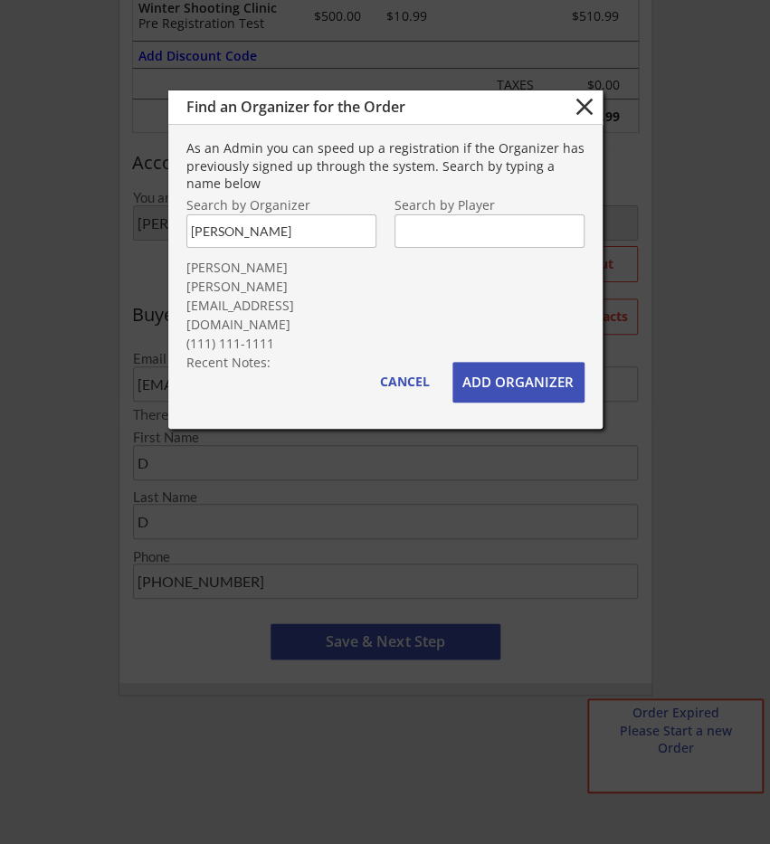
type input "Geoff Test"
click at [525, 380] on button "ADD ORGANIZER" at bounding box center [518, 382] width 132 height 41
type input "geoff@wolfertech.com"
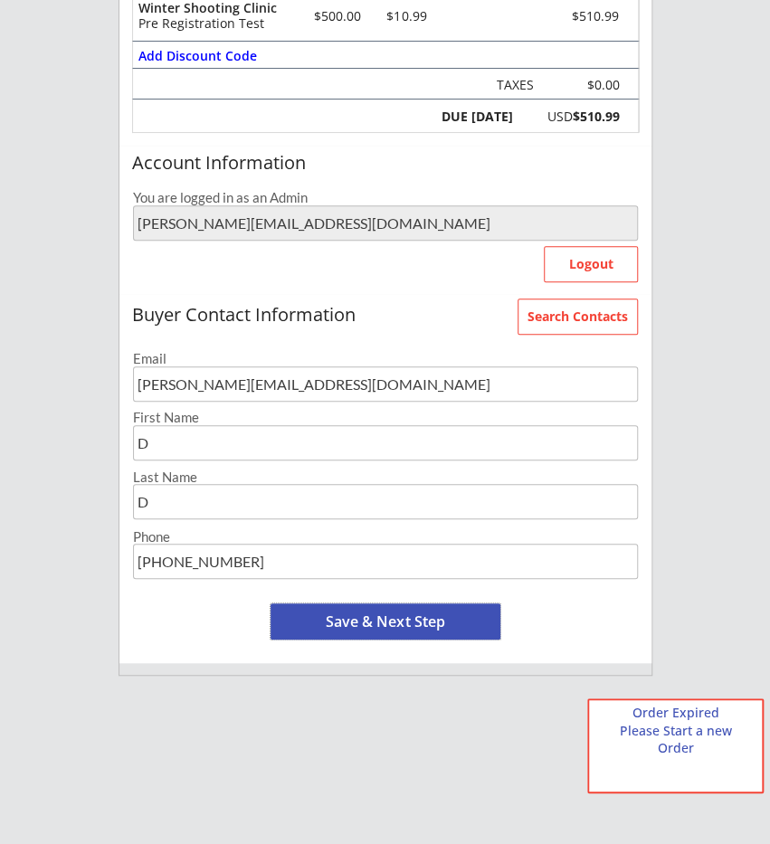
click at [433, 609] on button "Save & Next Step" at bounding box center [385, 621] width 230 height 36
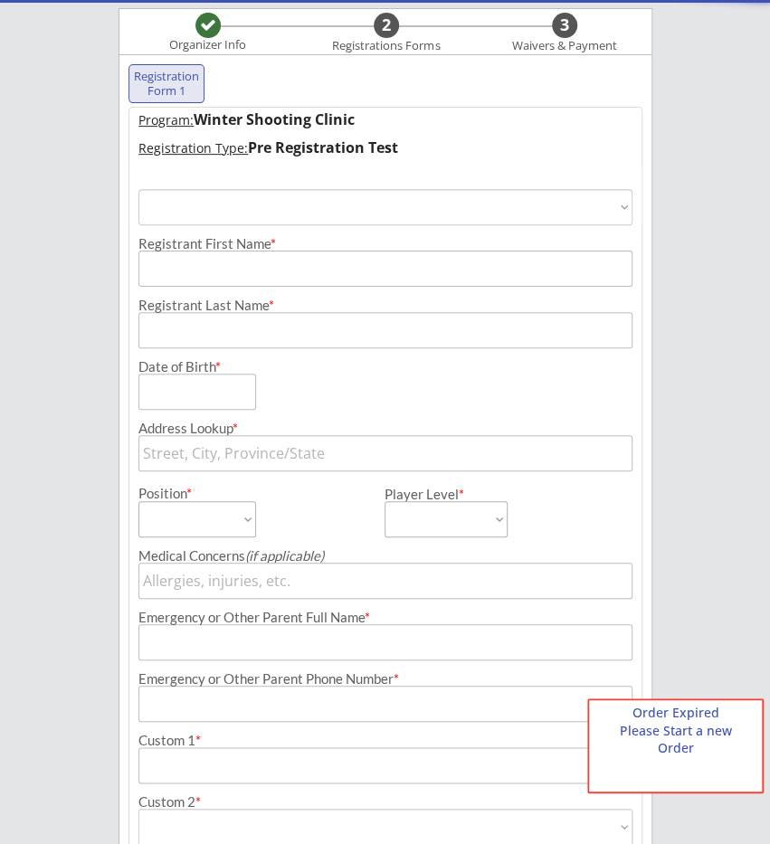
scroll to position [130, 0]
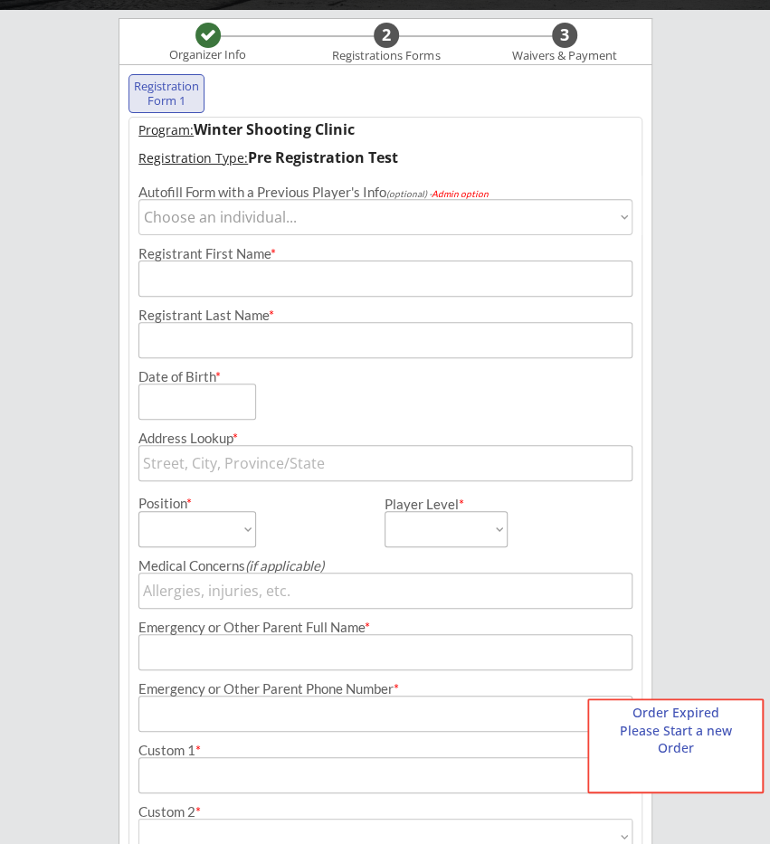
select select ""1348695171700984260__LOOKUP__1499616084564x503076247885840400""
click option "Harry Masters" at bounding box center [0, 0] width 0 height 0
type input "Harry"
type input "Masters"
type input "Peterborough, UK"
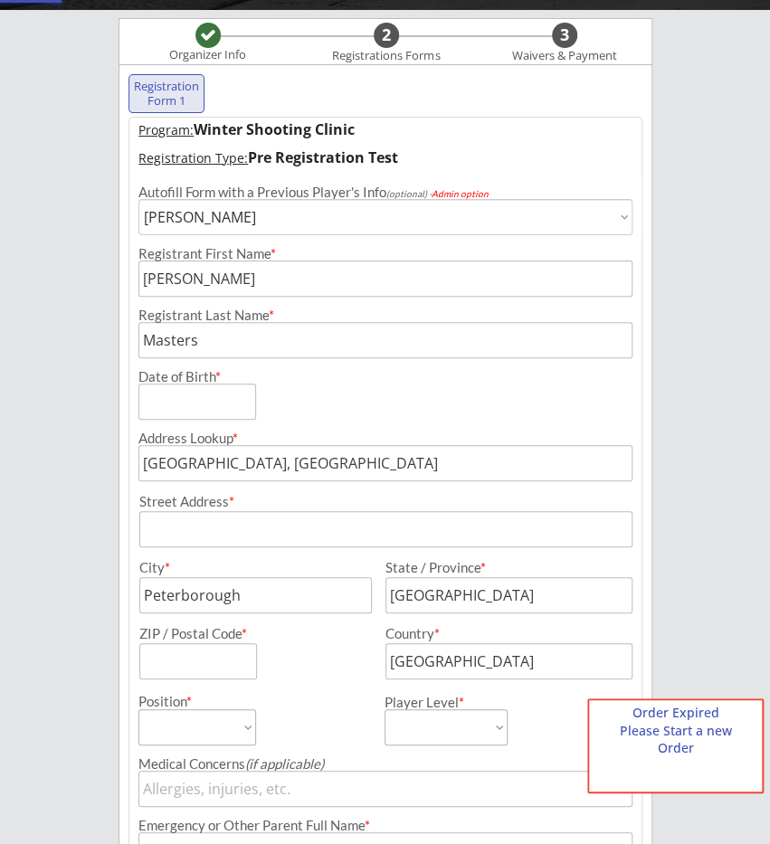
select select ""Defense""
select select ""A""
type input "Hank"
click at [138, 199] on select "Choose an individual... Harry Masters Karl Larson Howie Testing John Test Justi…" at bounding box center [385, 217] width 495 height 36
select select ""1348695171700984260__LOOKUP__1536413887360x454176315610234900""
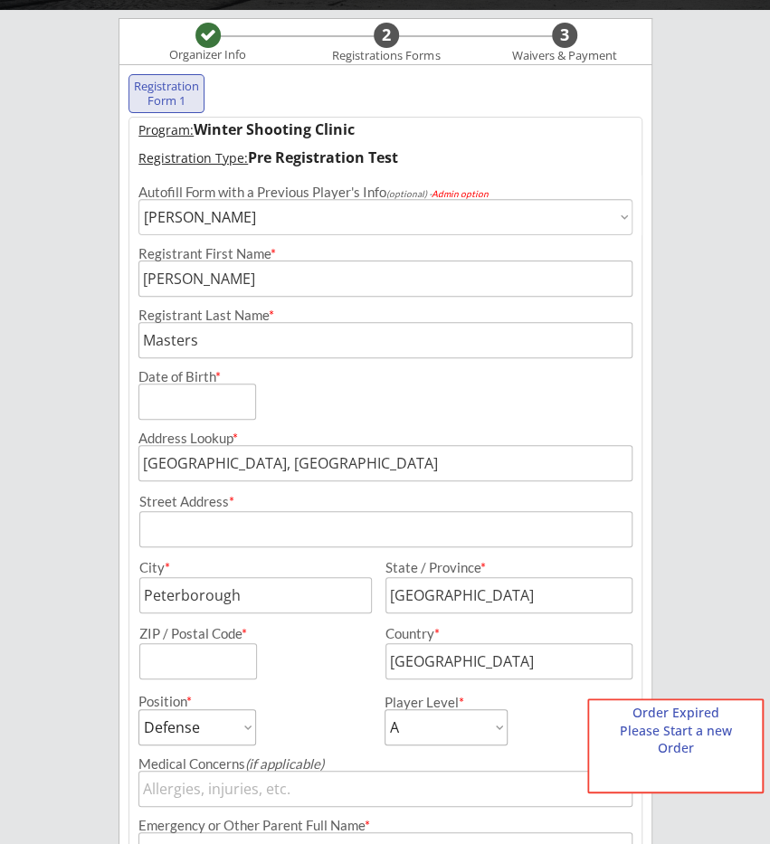
click option "John Test" at bounding box center [0, 0] width 0 height 0
type input "John"
type input "Test"
type input "Toronto, ON, Canada"
select select ""Goalie""
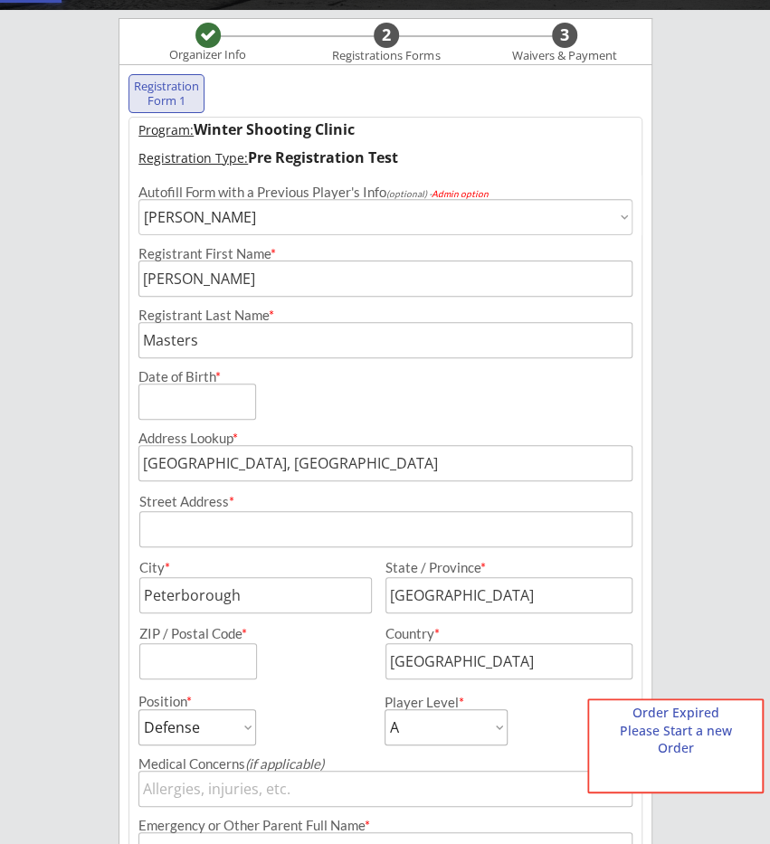
select select ""PLACEHOLDER_1427118222253""
type input "Padre"
type input "Toronto"
type input "Ontario"
type input "[GEOGRAPHIC_DATA]"
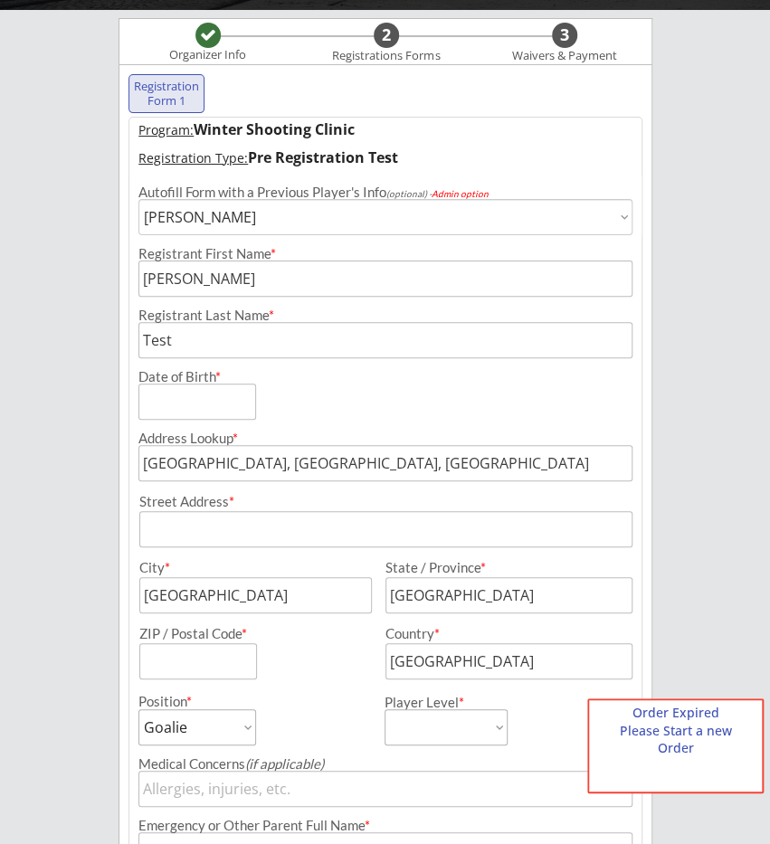
select select ""1348695171700984260__LOOKUP__1614534789450x127249811095420930""
click option "Howie Testing" at bounding box center [0, 0] width 0 height 0
type input "Howie"
type input "Testing"
select select ""Defense""
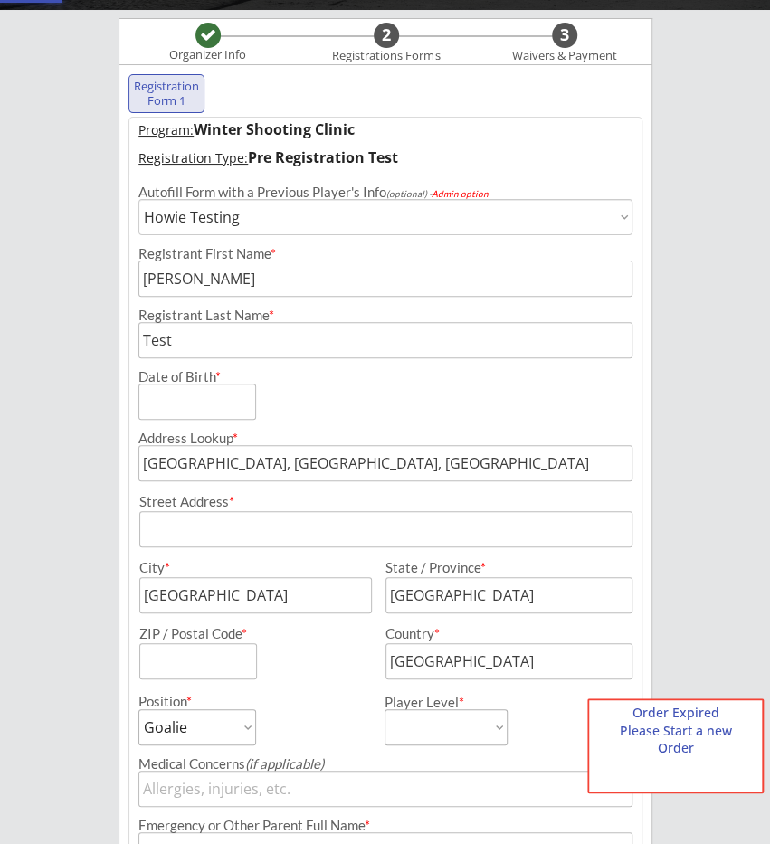
select select ""AA""
type input "Mother"
select select ""1348695171700984260__LOOKUP__1724778967977x131012301018103800""
click option "Howie Testing" at bounding box center [0, 0] width 0 height 0
select select ""A""
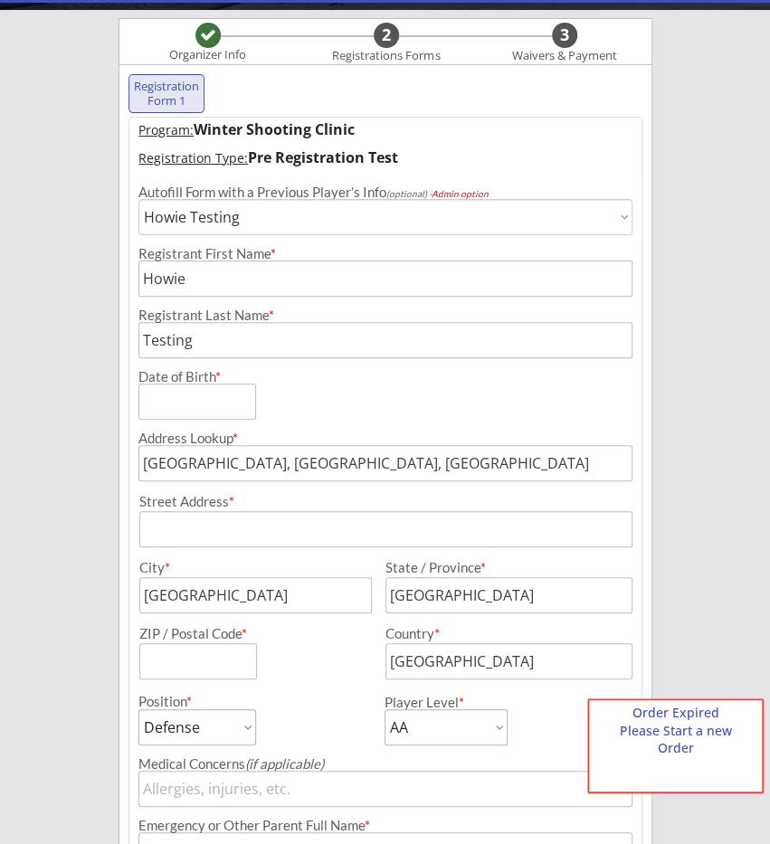
type input "q"
type input "Yes"
select select ""Yes""
type input "Yes"
select select ""Yes""
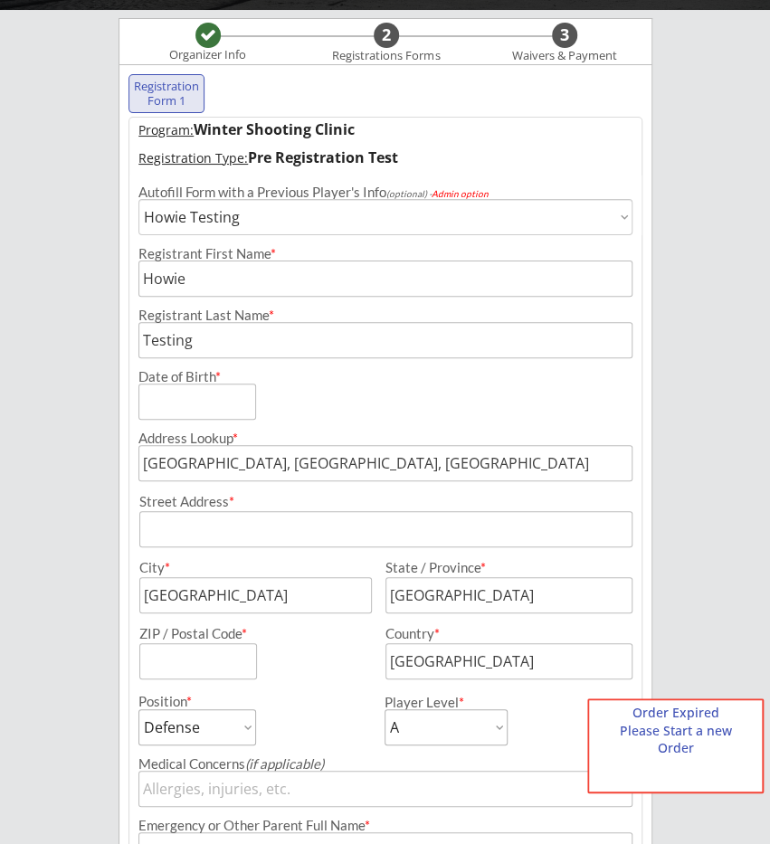
select select ""1348695171700984260__LOOKUP__1717708063991x268376552953348100""
click option "Harry Masters" at bounding box center [0, 0] width 0 height 0
type input "Harry"
type input "Masters"
type input "Peterborough, UK"
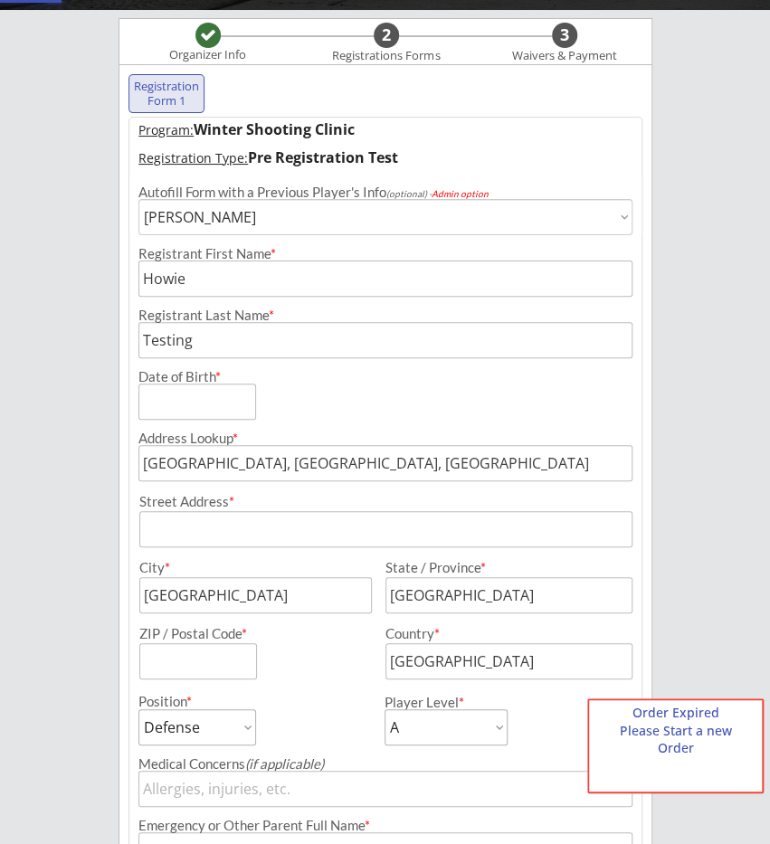
select select ""PLACEHOLDER_1427118222253""
type input "Hank"
select select ""PLACEHOLDER_1427118222253""
type input "Peterborough"
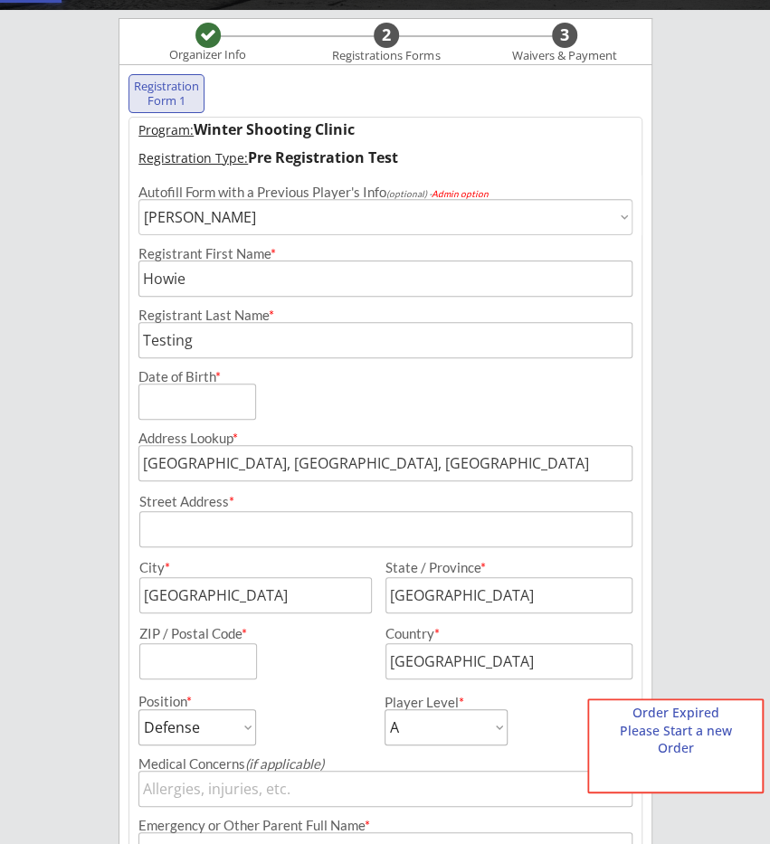
type input "England"
type input "United Kingdom"
select select ""1348695171700984260__LOOKUP__1613233140962x852015231799394300""
click option "Bart Lennerson" at bounding box center [0, 0] width 0 height 0
type input "Bart"
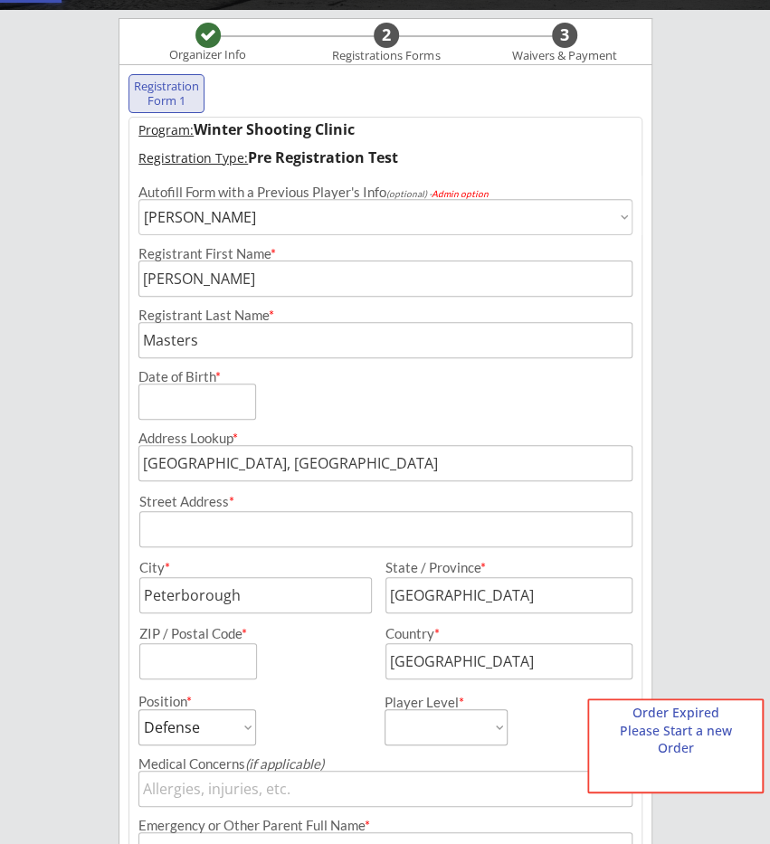
type input "Lennerson"
type input "Springfield, MO, USA"
select select ""PLACEHOLDER_1427118222253""
type input "Homer"
type input "Springfield"
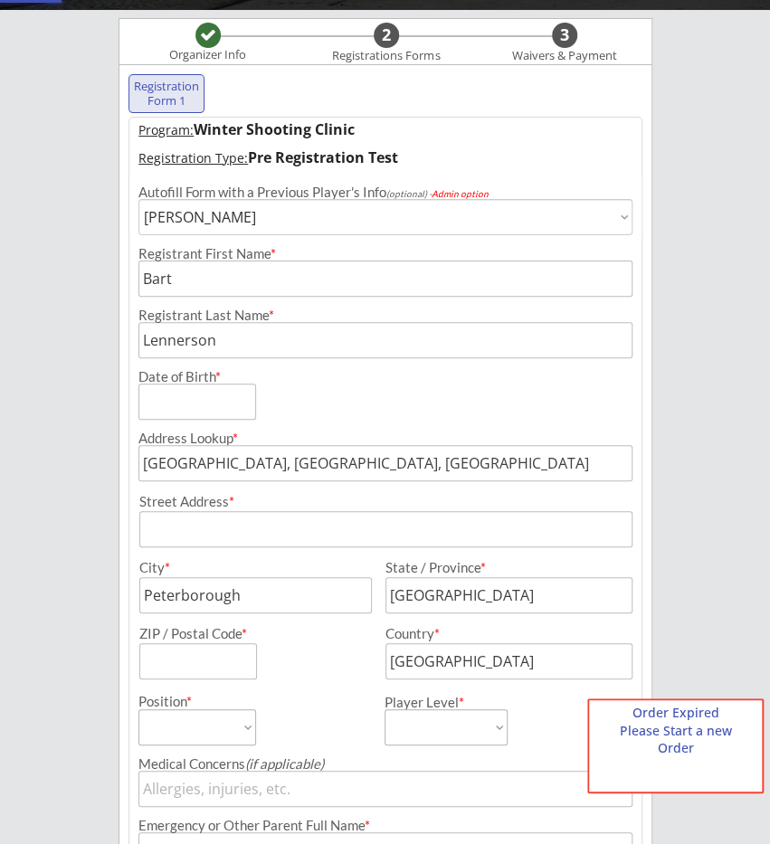
type input "Missouri"
type input "[GEOGRAPHIC_DATA]"
select select ""1348695171700984260__LOOKUP__1576601725719x505533623937531900""
click option "Name11 Last11" at bounding box center [0, 0] width 0 height 0
type input "Name11"
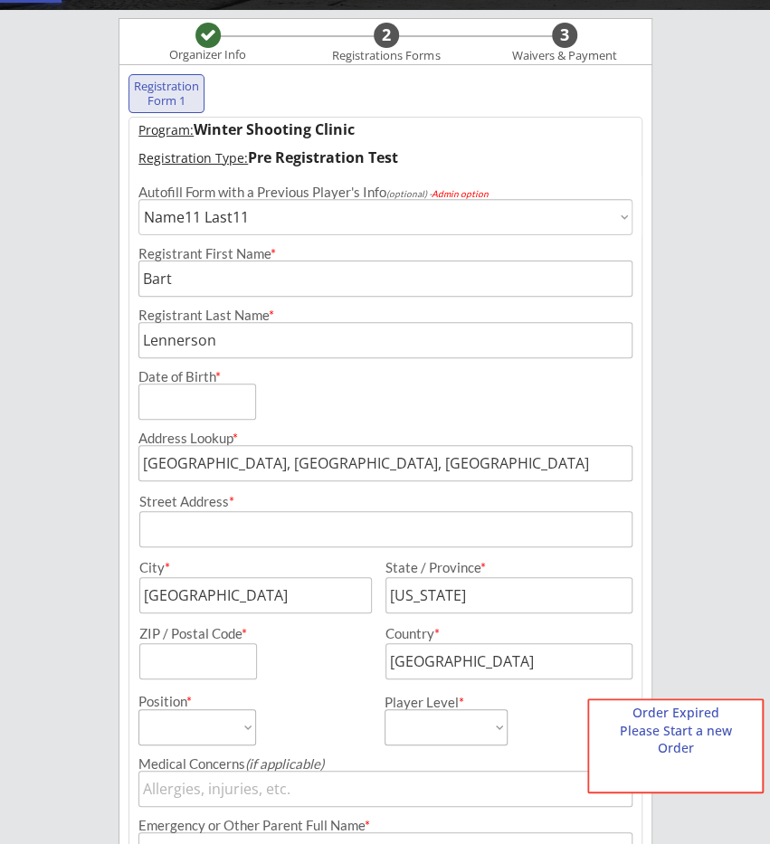
type input "Last11"
type input "Toronto, ON, Canada"
select select ""Forward""
type input "NOne"
type input "Toronto"
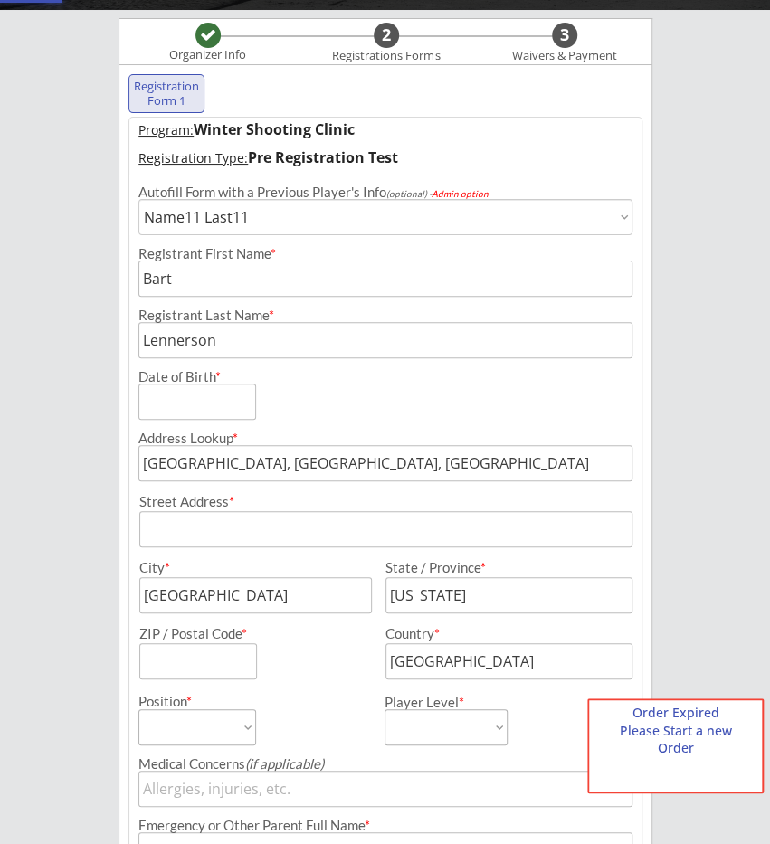
type input "Ontario"
type input "[GEOGRAPHIC_DATA]"
click at [138, 199] on select "Choose an individual... Harry Masters Karl Larson Howie Testing John Test Justi…" at bounding box center [385, 217] width 495 height 36
select select ""1348695171700984260__LOOKUP__1557952970044x523891455003983900""
click option "Jane Playerone" at bounding box center [0, 0] width 0 height 0
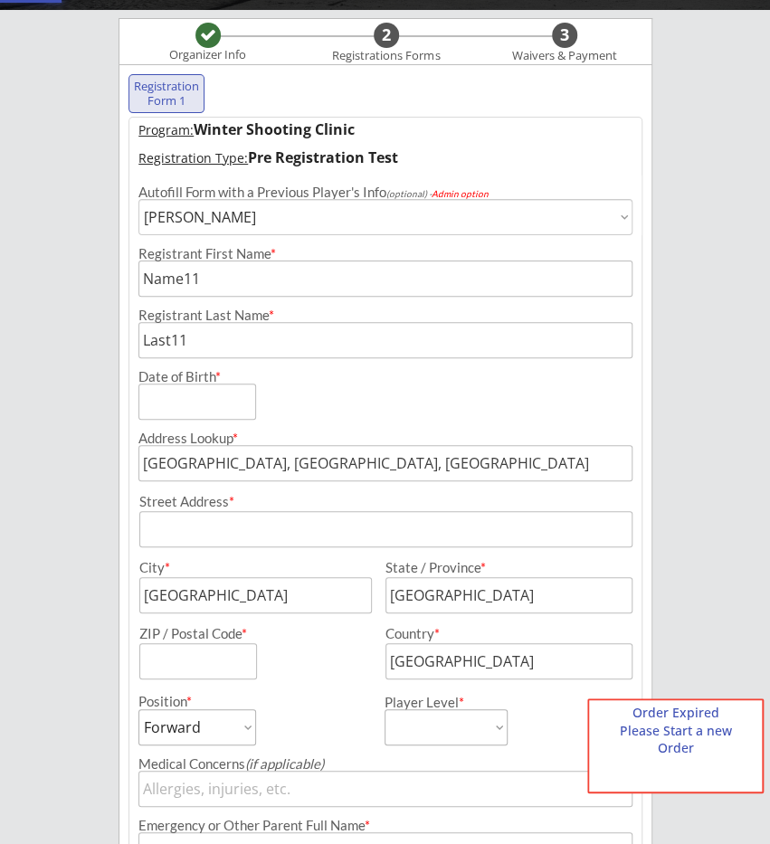
type input "Jane"
type input "Playerone"
select select ""PLACEHOLDER_1427118222253""
type input "Mother"
click at [138, 199] on select "Choose an individual... Harry Masters Karl Larson Howie Testing John Test Justi…" at bounding box center [385, 217] width 495 height 36
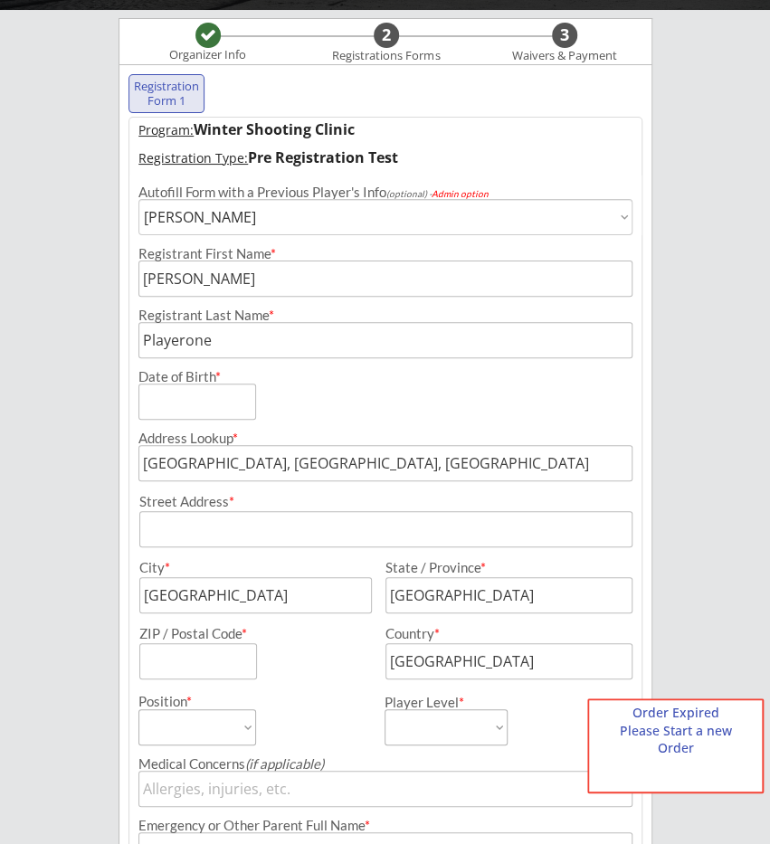
select select ""1348695171700984260__LOOKUP__1557952953182x382735986203557900""
click option "Justin Playerone" at bounding box center [0, 0] width 0 height 0
type input "Justin"
select select ""Defense""
click at [138, 199] on select "Choose an individual... Harry Masters Karl Larson Howie Testing John Test Justi…" at bounding box center [385, 217] width 495 height 36
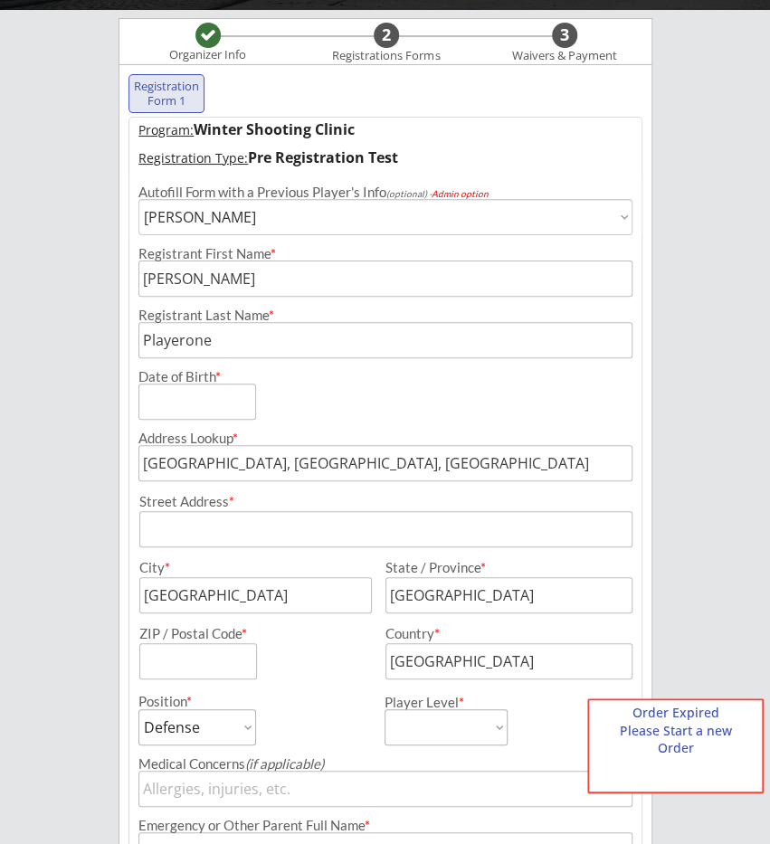
select select ""1348695171700984260__LOOKUP__1500938309472x625341485661290500""
click option "Karl Larson" at bounding box center [0, 0] width 0 height 0
type input "Karl"
type input "Larson"
type input "Ottawa, ON, Canada"
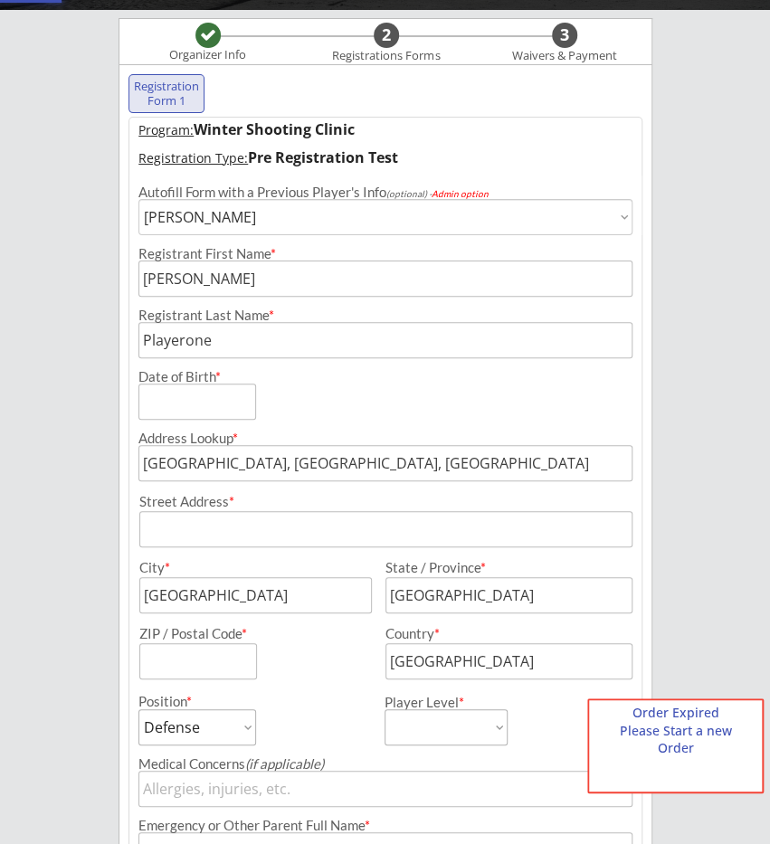
select select ""A""
type input "mother"
type input "Ottawa"
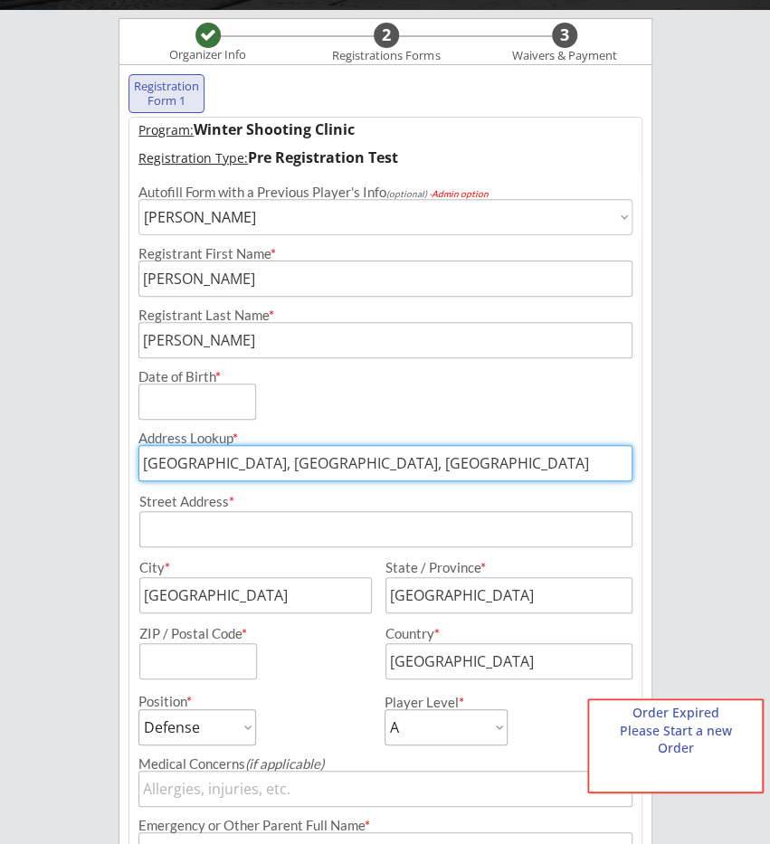
drag, startPoint x: 334, startPoint y: 465, endPoint x: -43, endPoint y: 472, distance: 377.3
click at [138, 472] on input "Ottawa, ON, Canada" at bounding box center [385, 463] width 495 height 36
click at [125, 493] on div "Registration Form 1 Program: Winter Shooting Clinic Registration Type: Pre Regi…" at bounding box center [385, 668] width 534 height 1208
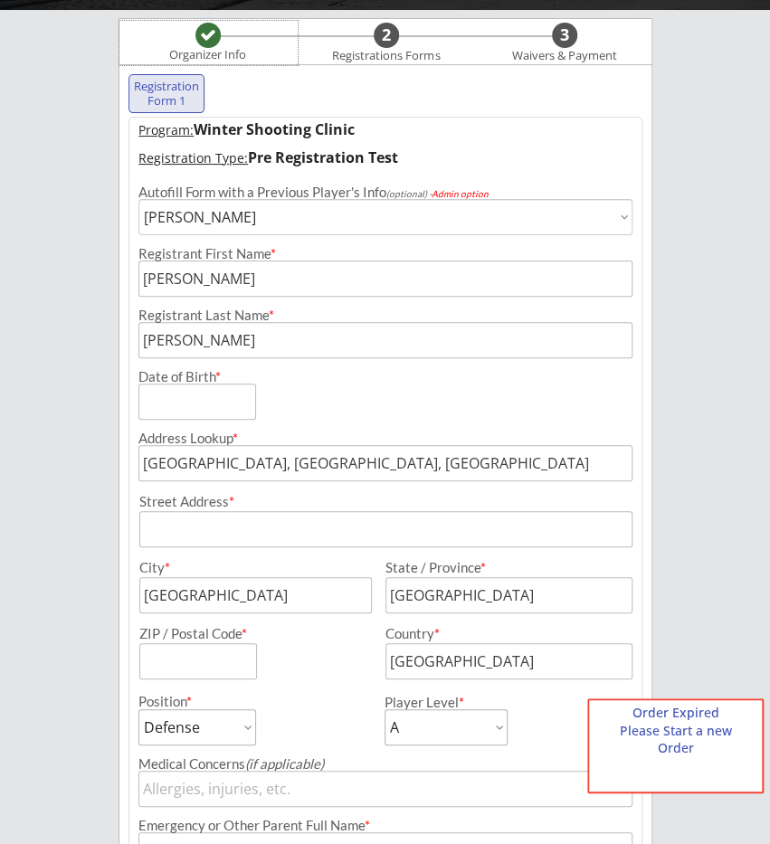
click at [210, 54] on div "Organizer Info" at bounding box center [207, 55] width 99 height 14
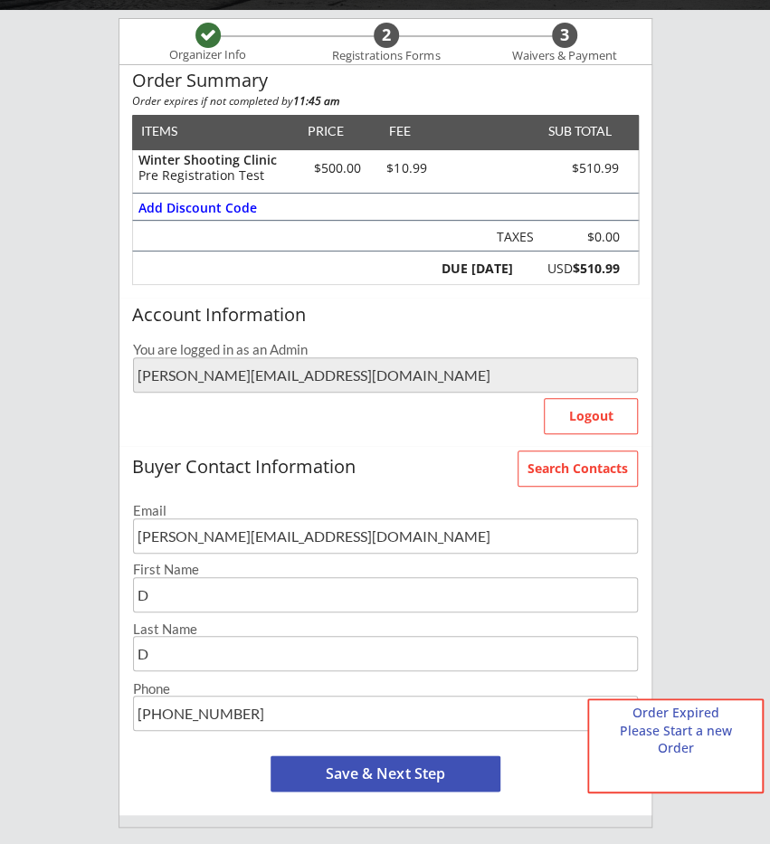
click at [516, 467] on div "Buyer Contact Information" at bounding box center [385, 467] width 507 height 20
click at [535, 467] on button "Search Contacts" at bounding box center [577, 468] width 120 height 36
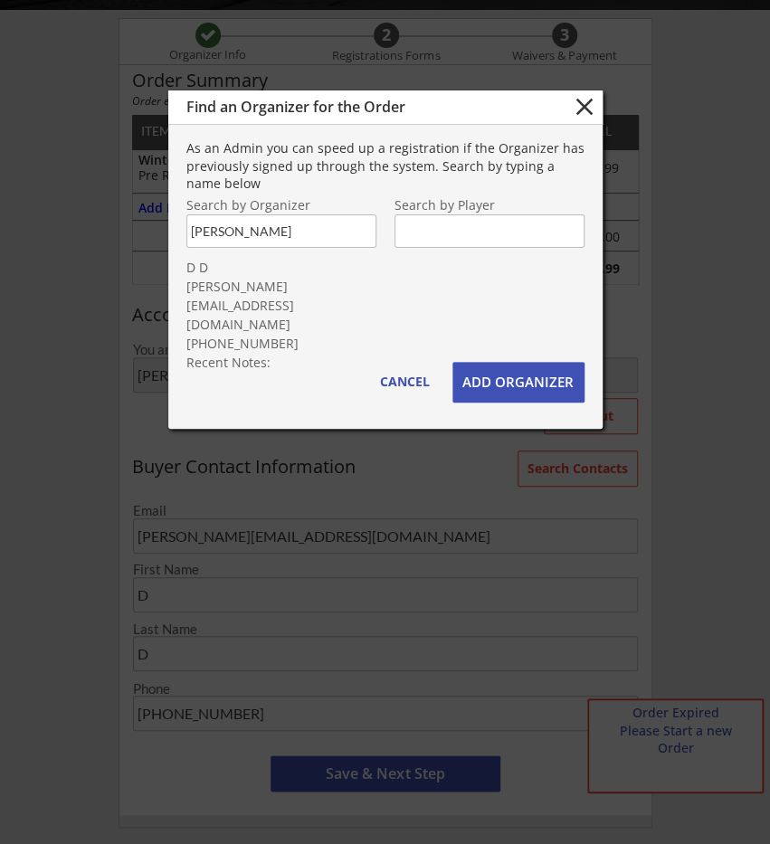
click at [267, 236] on input "Geoff Test" at bounding box center [281, 230] width 190 height 33
drag, startPoint x: 270, startPoint y: 233, endPoint x: 138, endPoint y: 241, distance: 132.3
click at [186, 241] on input "Geoff Test" at bounding box center [281, 230] width 190 height 33
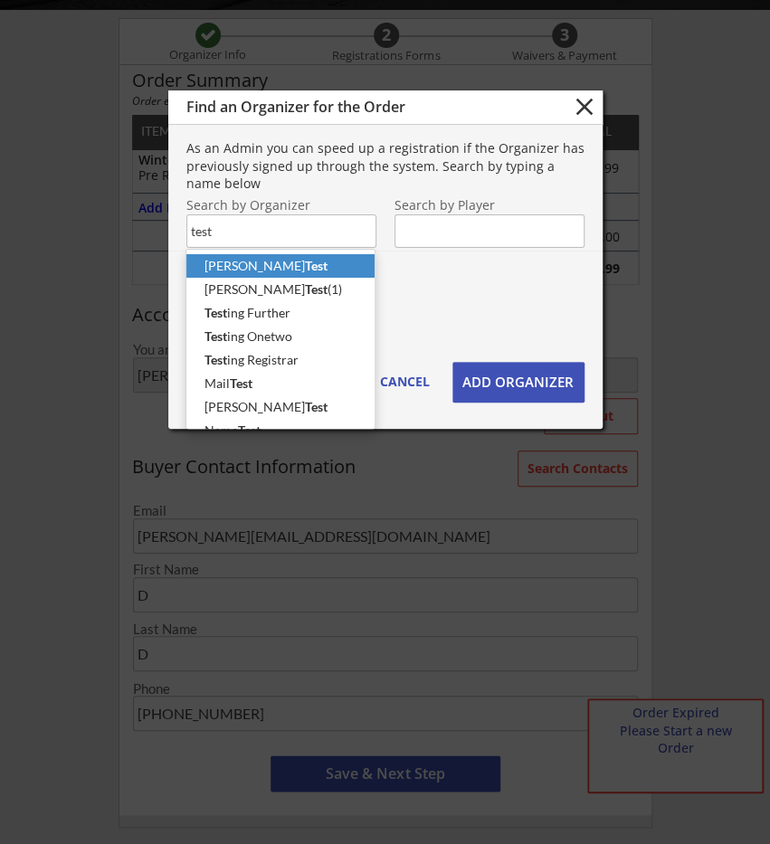
click at [264, 268] on p "John Etransfer Test" at bounding box center [280, 266] width 188 height 24
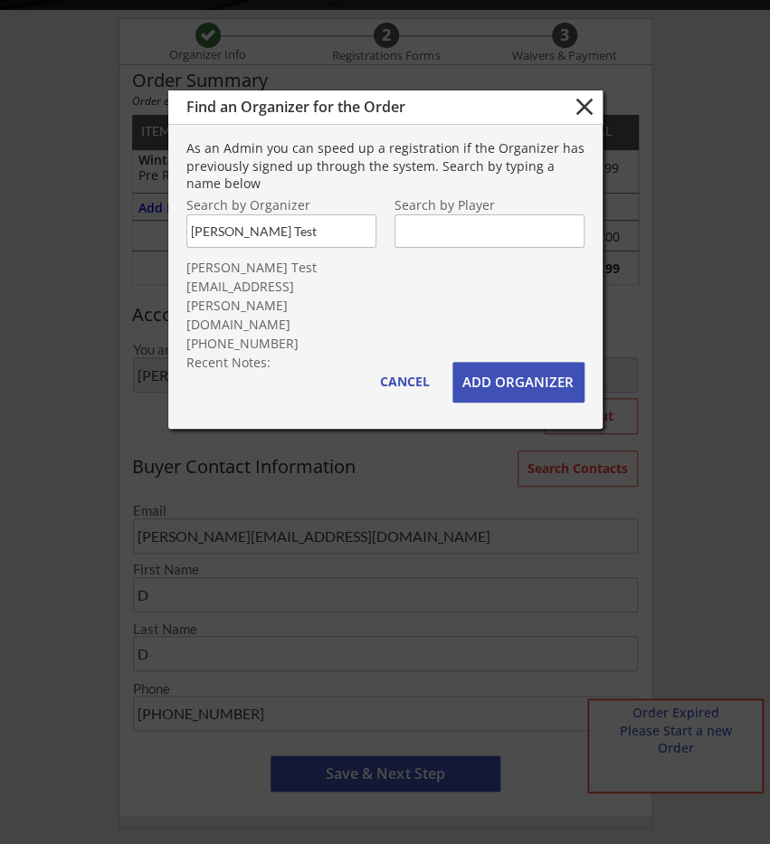
type input "John Etransfer Test"
click at [498, 378] on button "ADD ORGANIZER" at bounding box center [518, 382] width 132 height 41
type input "gf.wolfer+etransfer@gmail.com"
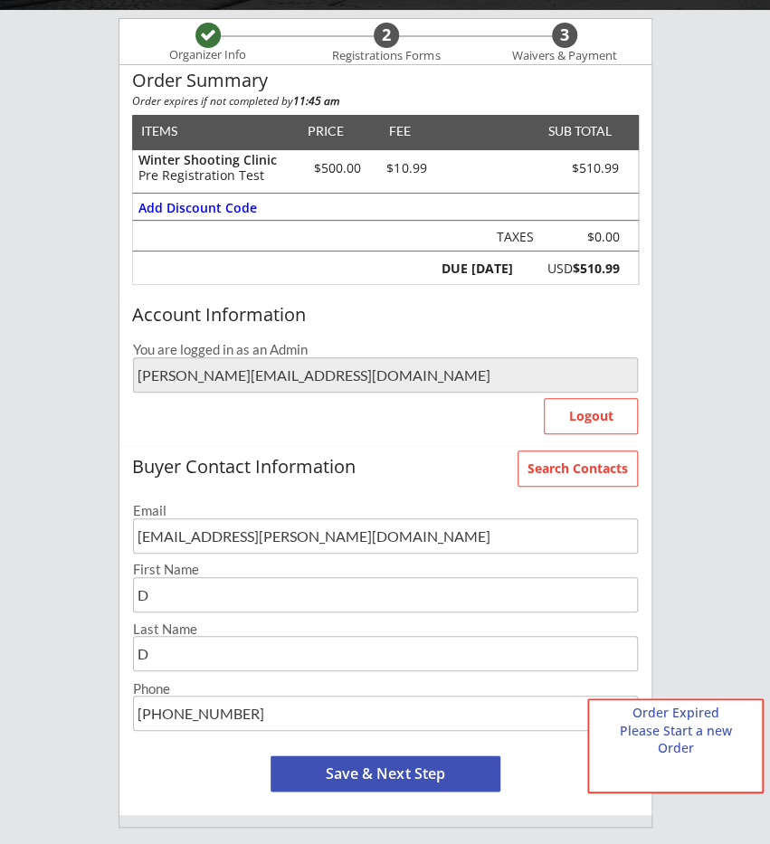
click at [404, 771] on button "Save & Next Step" at bounding box center [385, 773] width 230 height 36
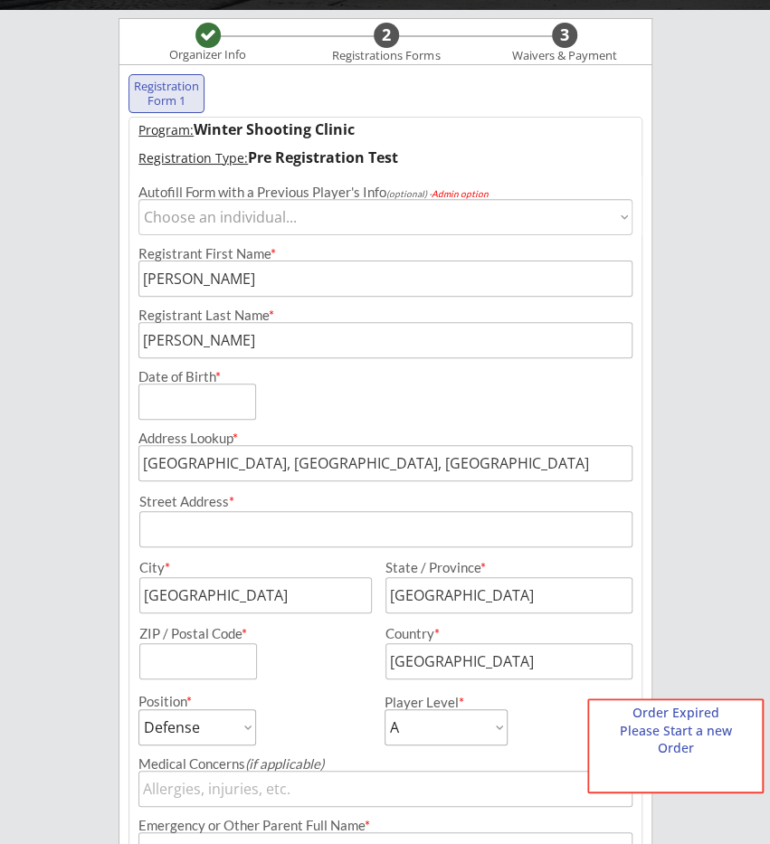
click at [138, 199] on select "Choose an individual... Jackson Cardtest Jackson Cardtest Jackson Cardtest" at bounding box center [385, 217] width 495 height 36
select select ""1348695171700984260__LOOKUP__1590071899613x685045560120442900""
click option "Jackson Cardtest" at bounding box center [0, 0] width 0 height 0
type input "Jackson"
type input "Cardtest"
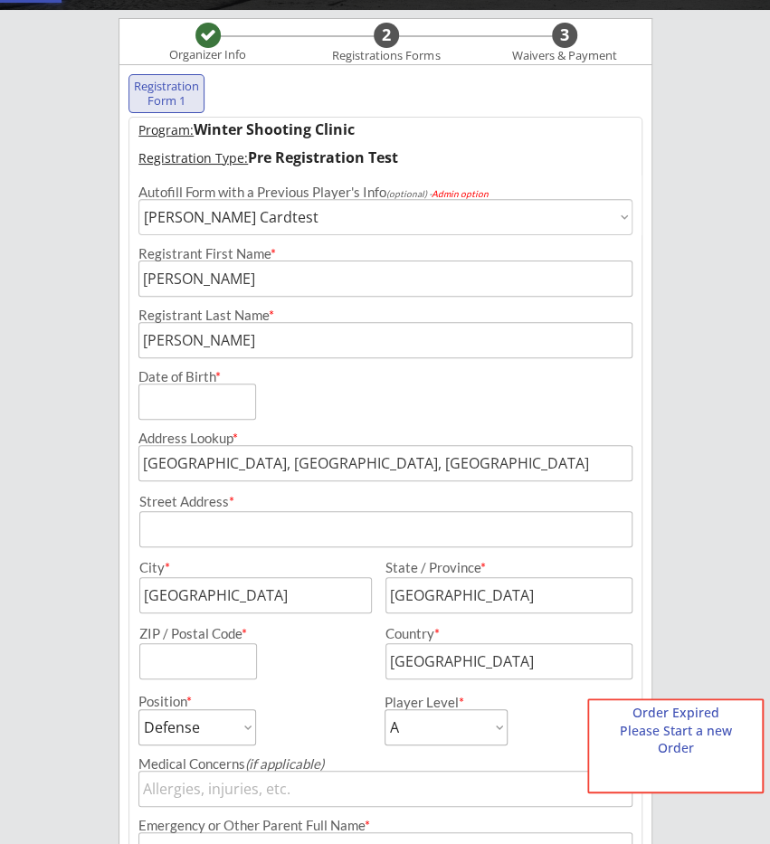
select select ""PLACEHOLDER_1427118222253""
select select ""AAA""
type input "Name"
click at [138, 199] on select "Choose an individual... Jackson Cardtest Jackson Cardtest Jackson Cardtest" at bounding box center [385, 217] width 495 height 36
